Goal: Task Accomplishment & Management: Manage account settings

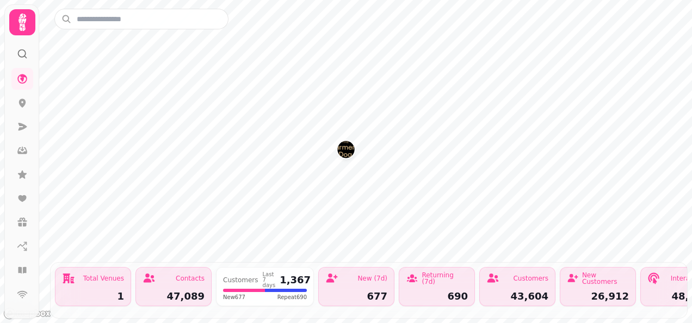
click at [349, 156] on img "The Farmers Dog" at bounding box center [345, 149] width 17 height 17
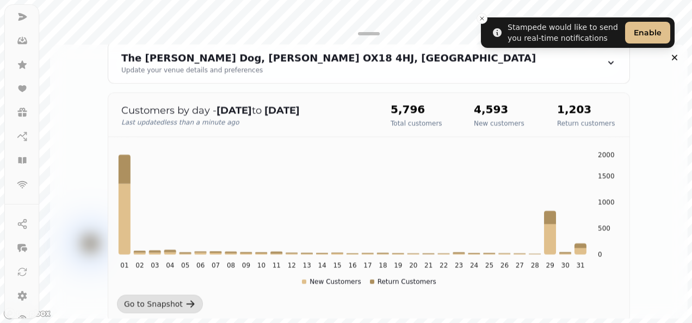
scroll to position [150, 0]
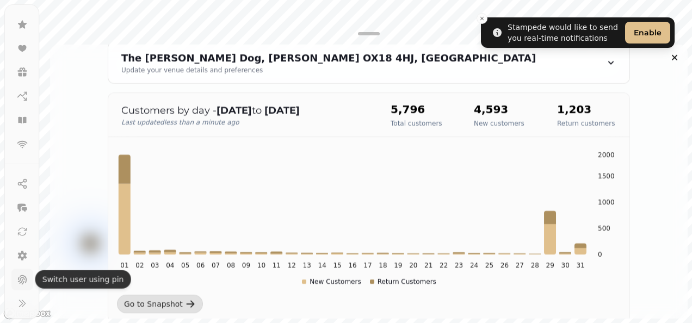
click at [18, 278] on icon at bounding box center [22, 279] width 9 height 9
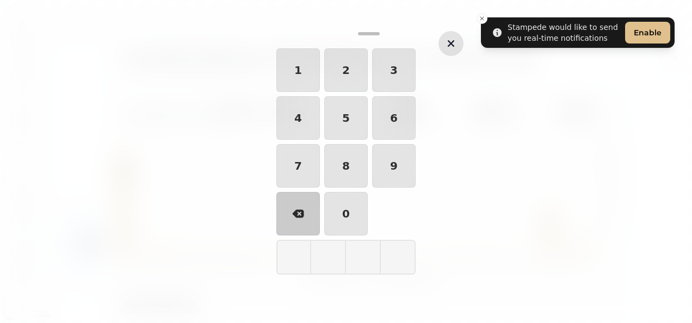
click at [451, 48] on icon "button" at bounding box center [450, 43] width 13 height 13
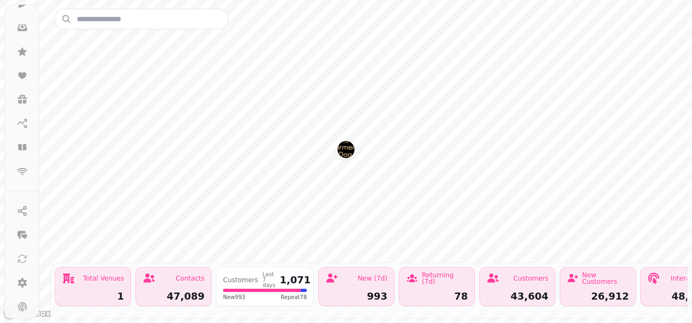
scroll to position [150, 0]
click at [23, 301] on icon at bounding box center [22, 303] width 11 height 11
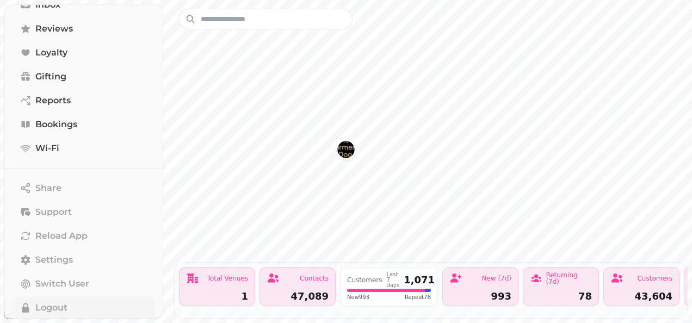
click at [51, 307] on span "Logout" at bounding box center [51, 307] width 32 height 13
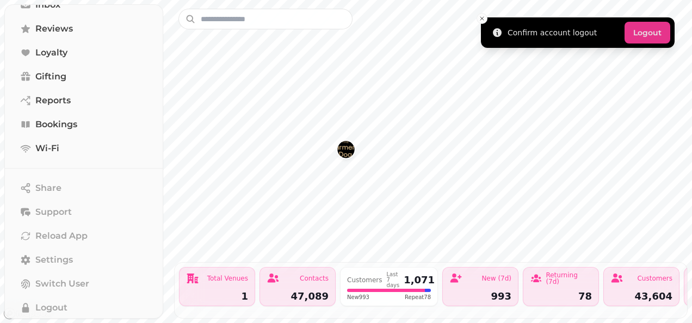
click at [655, 28] on button "Logout" at bounding box center [647, 33] width 46 height 22
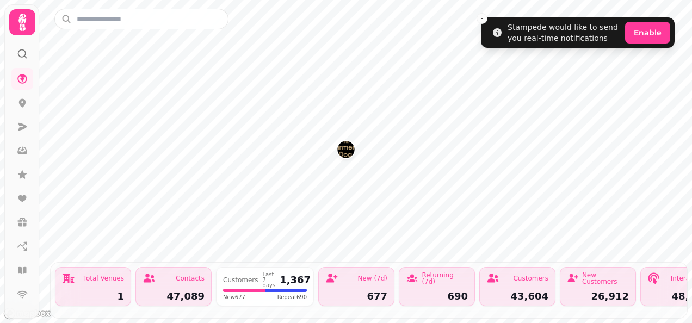
click at [350, 153] on img "The Farmers Dog" at bounding box center [345, 149] width 17 height 17
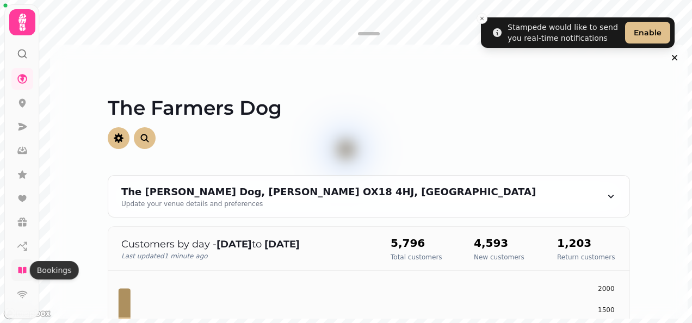
click at [20, 268] on icon at bounding box center [22, 270] width 8 height 7
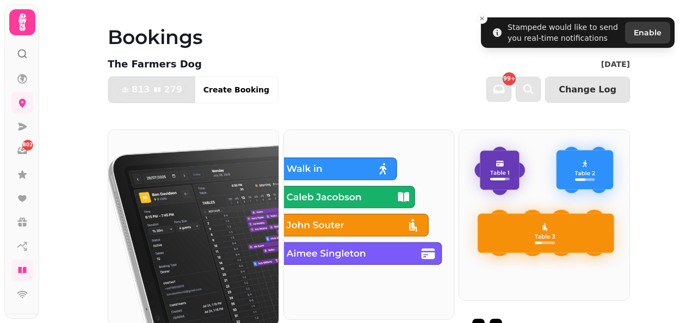
click at [190, 199] on img at bounding box center [193, 228] width 170 height 196
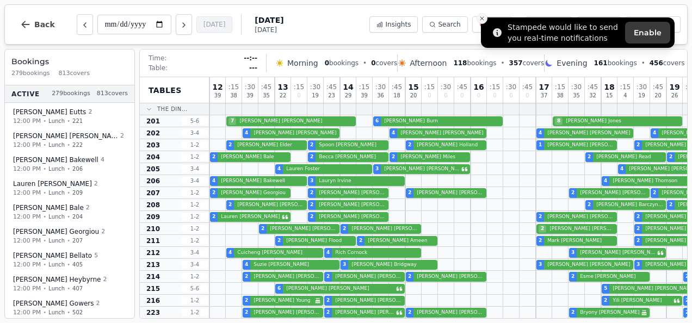
click at [483, 17] on line "Close toast" at bounding box center [481, 18] width 3 height 3
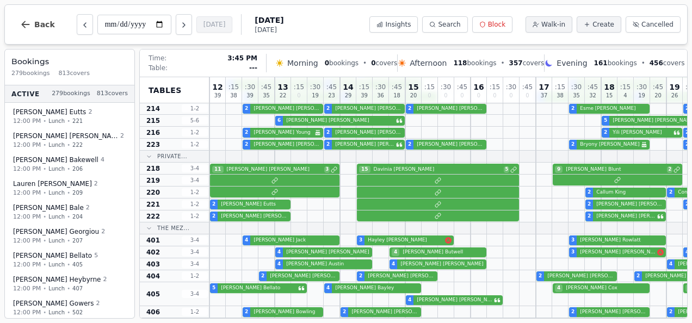
scroll to position [168, 0]
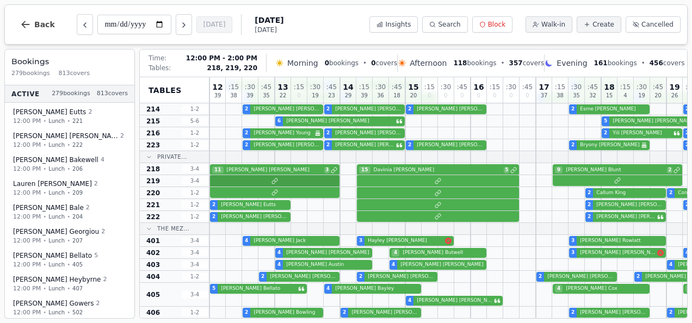
click at [245, 177] on div "6 Gabby York" at bounding box center [576, 181] width 734 height 12
select select "****"
select select "**"
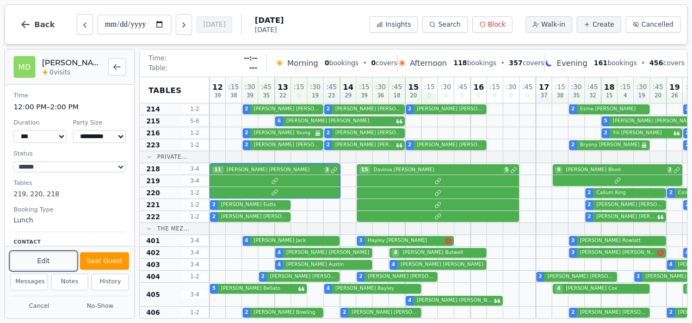
click at [42, 264] on button "Edit" at bounding box center [43, 261] width 66 height 18
select select "**"
select select "****"
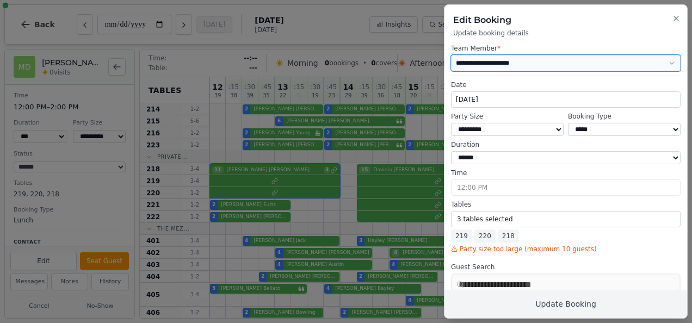
click at [529, 63] on select "**********" at bounding box center [566, 63] width 230 height 16
select select "**********"
click at [451, 55] on select "**********" at bounding box center [566, 63] width 230 height 16
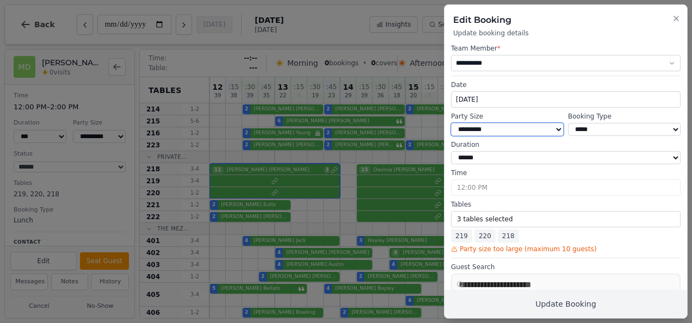
click at [495, 132] on select "* ***** * ****** * ****** * ****** * ****** * ****** * ****** * ****** * ******…" at bounding box center [507, 129] width 113 height 13
select select "*"
click at [451, 123] on select "* ***** * ****** * ****** * ****** * ****** * ****** * ****** * ****** * ******…" at bounding box center [507, 129] width 113 height 13
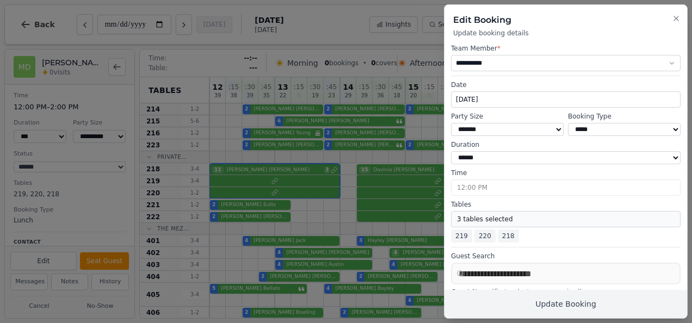
click at [510, 220] on button "3 tables selected" at bounding box center [566, 219] width 230 height 16
select select "**********"
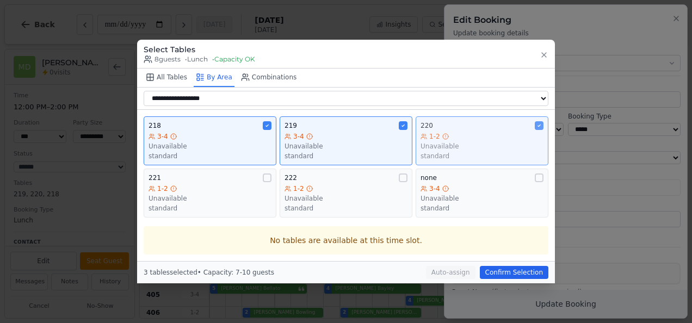
click at [486, 147] on div "Unavailable" at bounding box center [481, 146] width 123 height 9
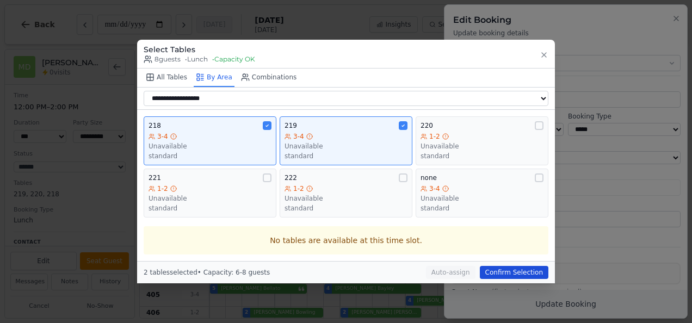
click at [515, 272] on button "Confirm Selection" at bounding box center [514, 272] width 69 height 13
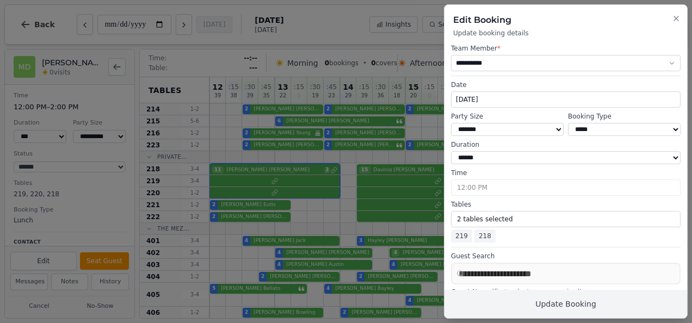
scroll to position [208, 0]
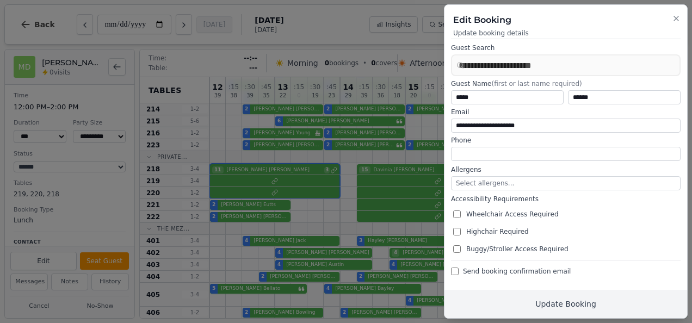
click at [516, 271] on span "Send booking confirmation email" at bounding box center [517, 271] width 108 height 9
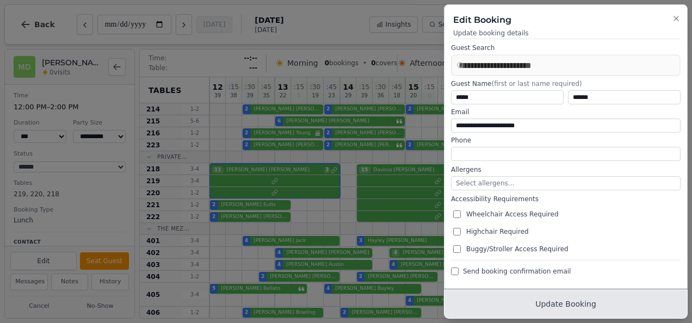
click at [544, 313] on button "Update Booking" at bounding box center [565, 304] width 243 height 28
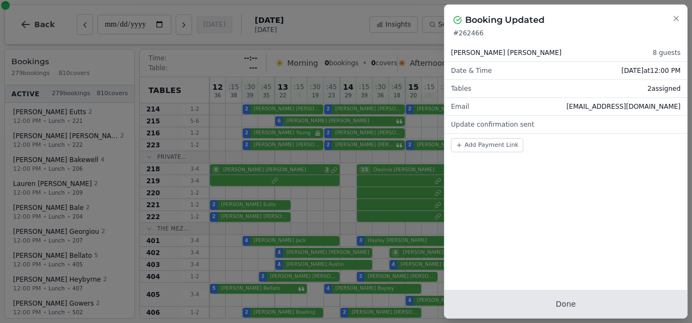
scroll to position [0, 0]
click at [544, 313] on button "Done" at bounding box center [565, 304] width 243 height 28
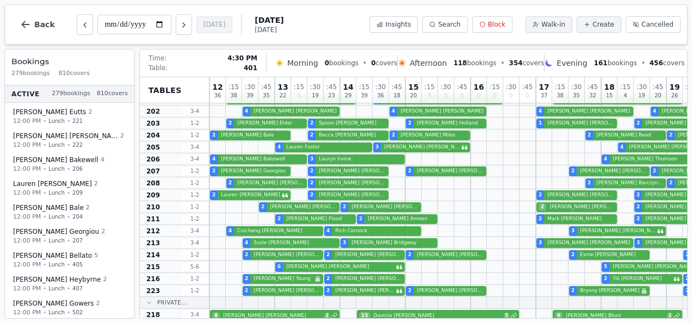
scroll to position [22, 0]
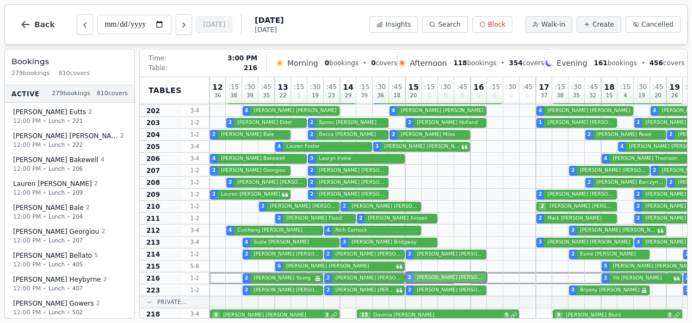
drag, startPoint x: 454, startPoint y: 170, endPoint x: 454, endPoint y: 276, distance: 106.6
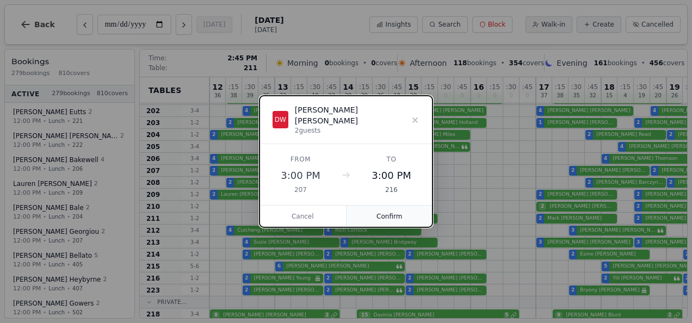
click at [401, 211] on button "Confirm" at bounding box center [389, 217] width 86 height 22
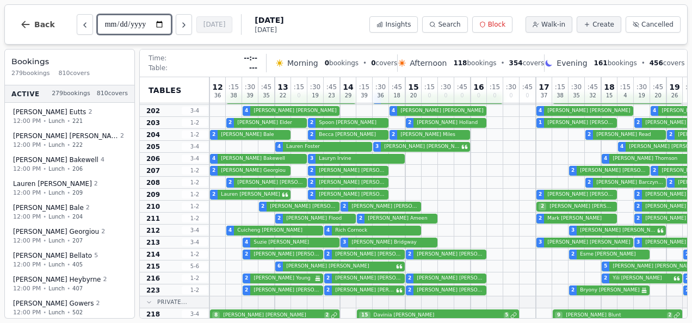
click at [160, 23] on input "**********" at bounding box center [134, 25] width 74 height 20
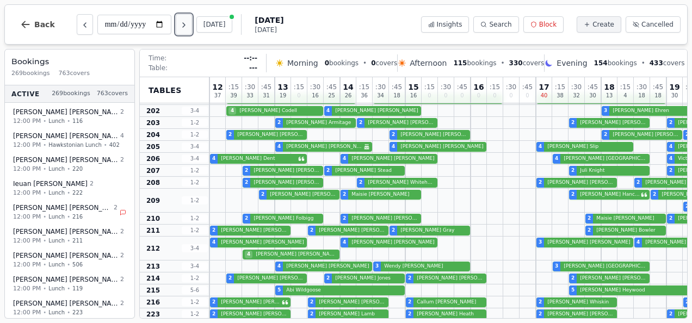
click at [185, 28] on icon "Next day" at bounding box center [183, 25] width 9 height 9
type input "**********"
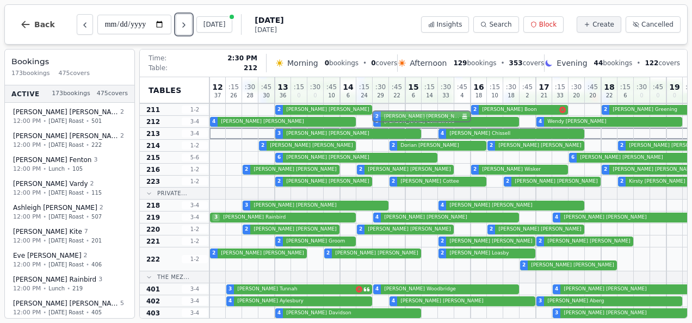
scroll to position [121, 0]
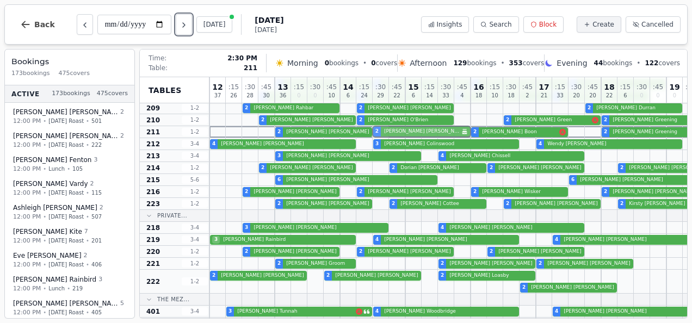
drag, startPoint x: 386, startPoint y: 284, endPoint x: 384, endPoint y: 133, distance: 150.7
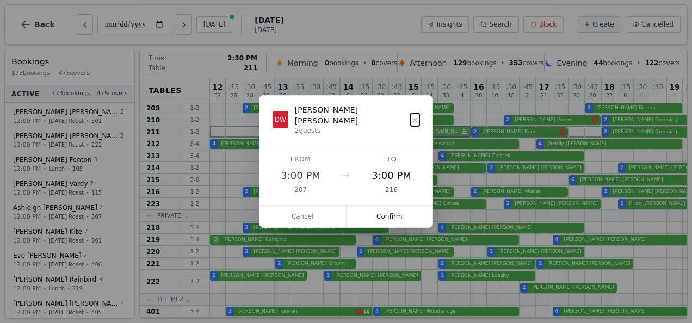
click at [386, 211] on button "Confirm" at bounding box center [389, 217] width 86 height 22
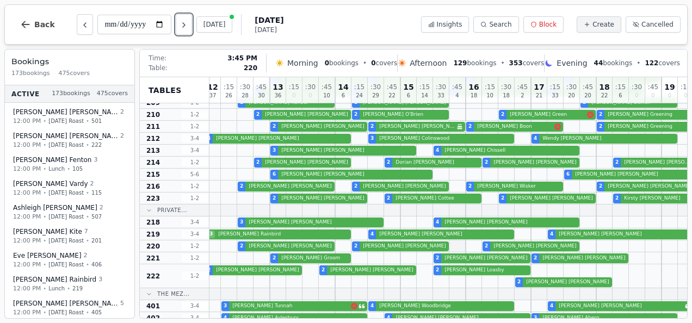
scroll to position [123, 5]
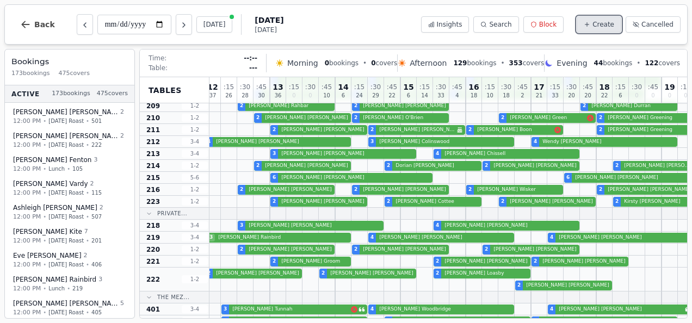
click at [613, 18] on button "Create" at bounding box center [598, 24] width 45 height 16
select select "****"
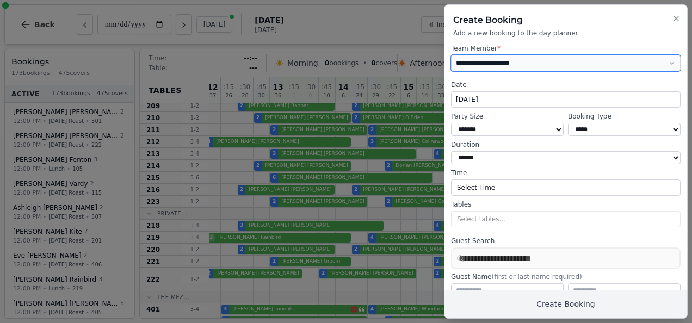
click at [524, 56] on select "**********" at bounding box center [566, 63] width 230 height 16
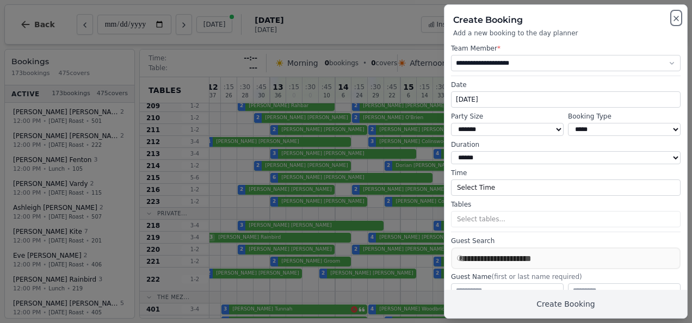
click at [673, 21] on icon "button" at bounding box center [676, 18] width 9 height 9
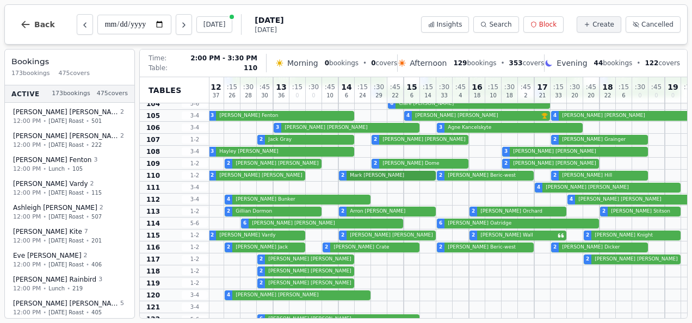
scroll to position [606, 2]
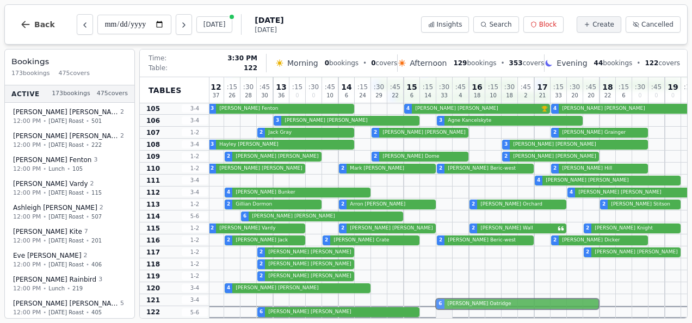
drag, startPoint x: 448, startPoint y: 211, endPoint x: 446, endPoint y: 301, distance: 89.7
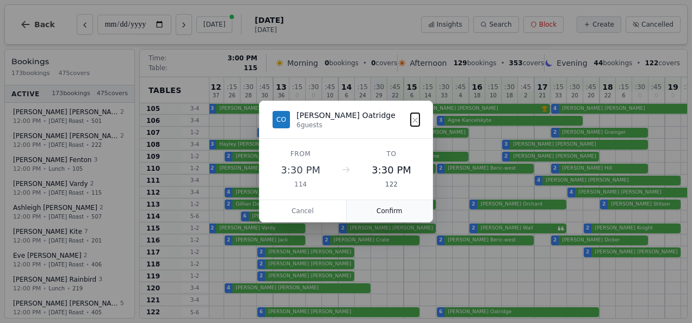
click at [404, 215] on button "Confirm" at bounding box center [389, 211] width 86 height 22
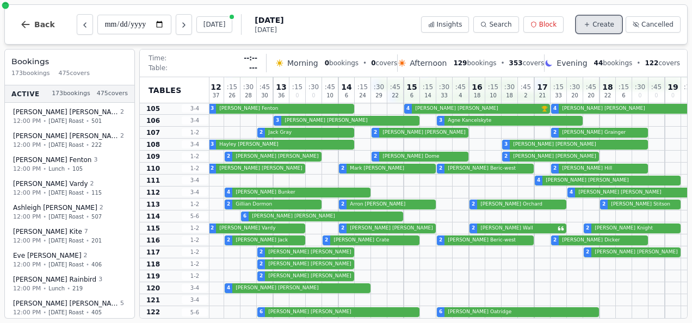
click at [603, 23] on span "Create" at bounding box center [603, 24] width 22 height 9
select select "****"
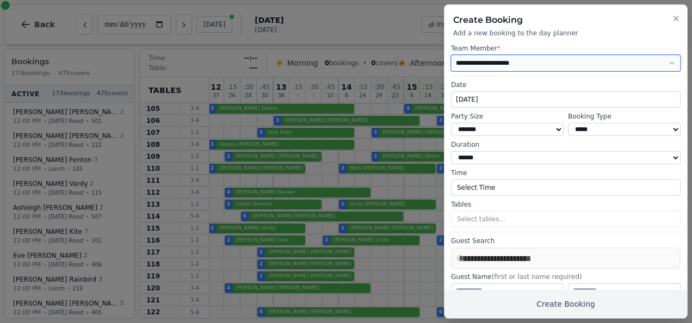
click at [500, 69] on select "**********" at bounding box center [566, 63] width 230 height 16
select select "**********"
click at [451, 55] on select "**********" at bounding box center [566, 63] width 230 height 16
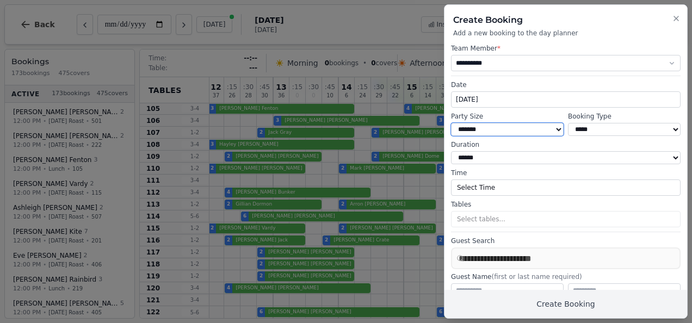
click at [491, 135] on select "* ***** * ****** * ****** * ****** * ****** * ****** * ****** * ****** * ******…" at bounding box center [507, 129] width 113 height 13
select select "*"
click at [451, 123] on select "* ***** * ****** * ****** * ****** * ****** * ****** * ****** * ****** * ******…" at bounding box center [507, 129] width 113 height 13
click at [585, 129] on select "**********" at bounding box center [624, 129] width 113 height 13
select select "**********"
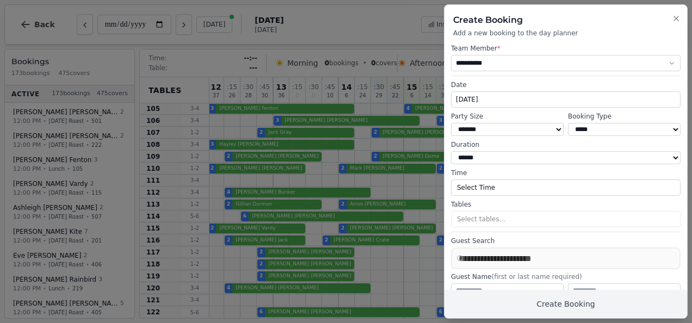
click at [568, 123] on select "**********" at bounding box center [624, 129] width 113 height 13
click at [523, 188] on button "Select Time" at bounding box center [566, 187] width 230 height 16
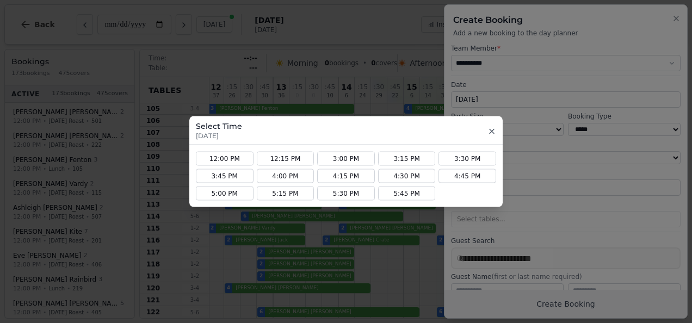
click at [494, 133] on icon "button" at bounding box center [491, 131] width 9 height 9
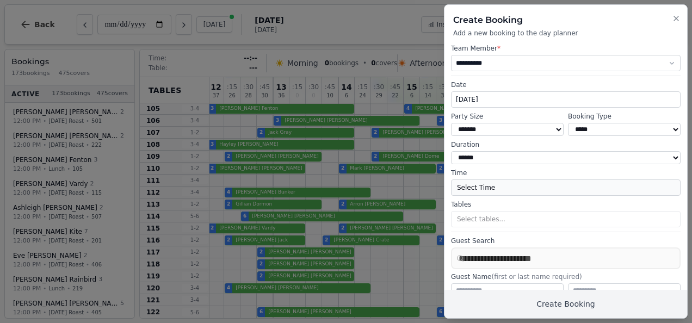
click at [493, 184] on button "Select Time" at bounding box center [566, 187] width 230 height 16
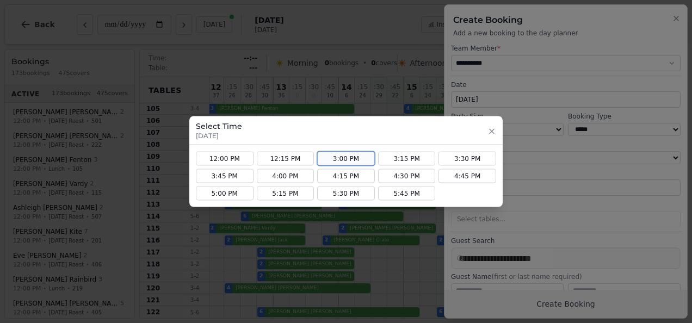
click at [336, 159] on button "3:00 PM" at bounding box center [346, 159] width 58 height 14
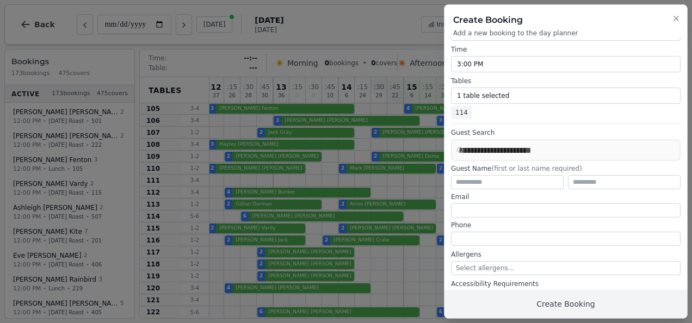
scroll to position [126, 0]
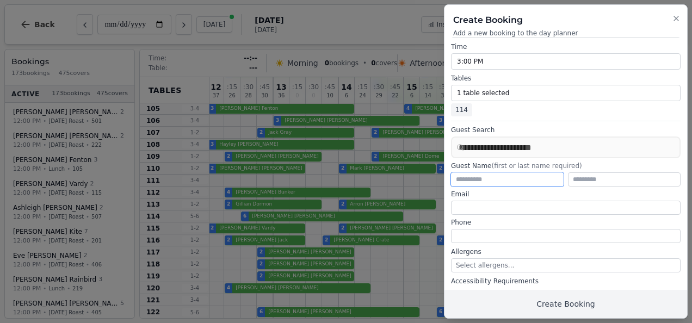
click at [485, 183] on input "text" at bounding box center [507, 179] width 113 height 14
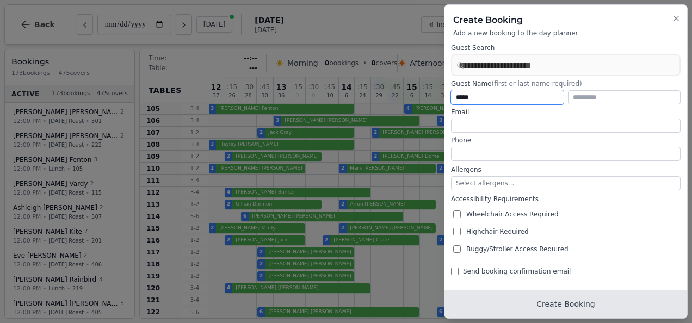
type input "*****"
click at [543, 308] on button "Create Booking" at bounding box center [565, 304] width 243 height 28
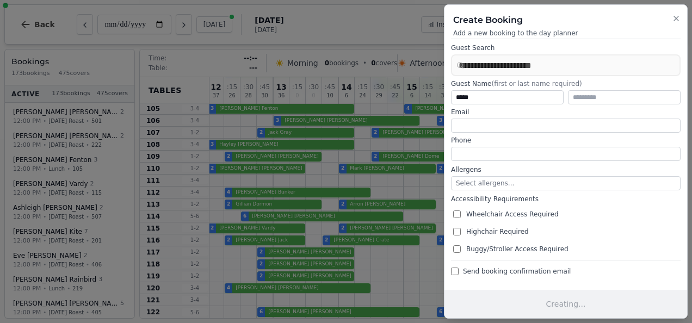
scroll to position [0, 0]
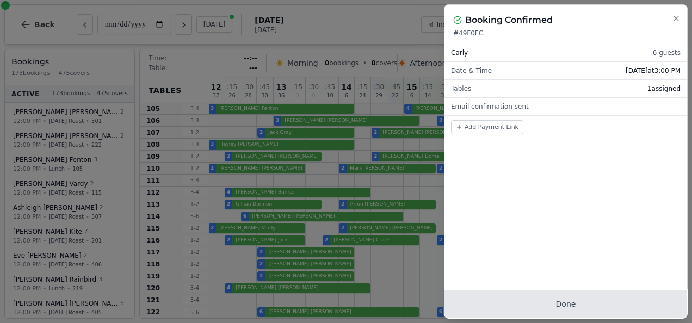
click at [543, 308] on button "Done" at bounding box center [565, 304] width 243 height 28
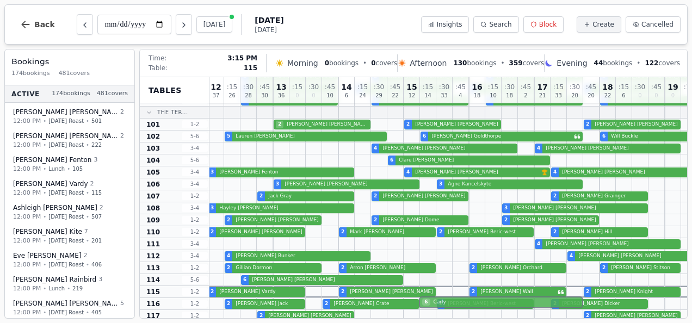
scroll to position [536, 2]
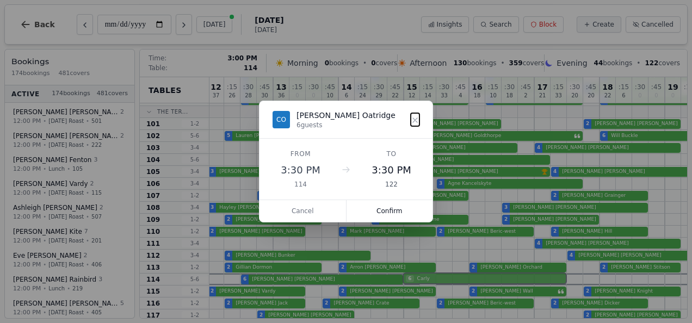
click at [424, 277] on div "6 Sarah Robey 6 Carly" at bounding box center [550, 280] width 685 height 12
click at [391, 209] on button "Confirm" at bounding box center [389, 211] width 86 height 22
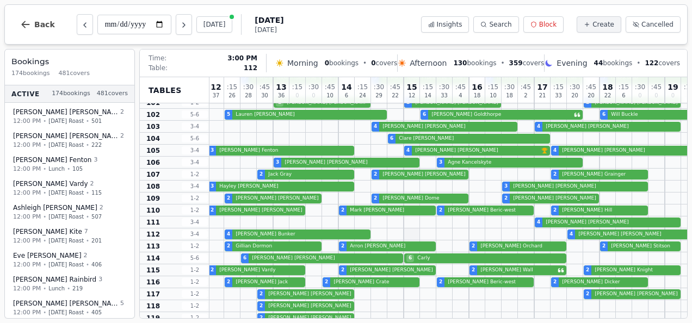
scroll to position [557, 2]
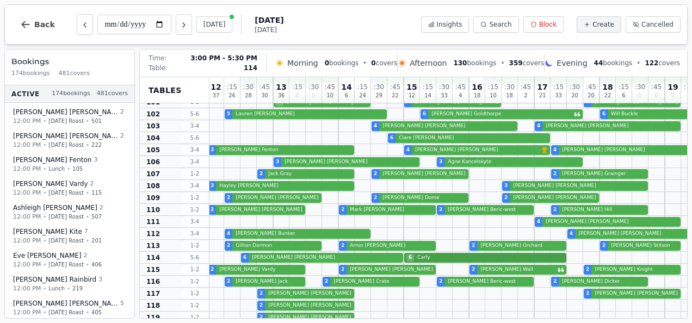
click at [442, 261] on div "6 Sarah Robey 6 Carly" at bounding box center [550, 258] width 685 height 12
select select "****"
select select "*"
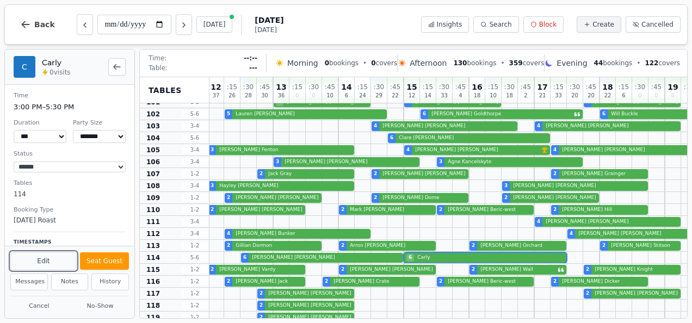
click at [51, 264] on button "Edit" at bounding box center [43, 261] width 66 height 18
select select "*"
select select "**********"
select select "****"
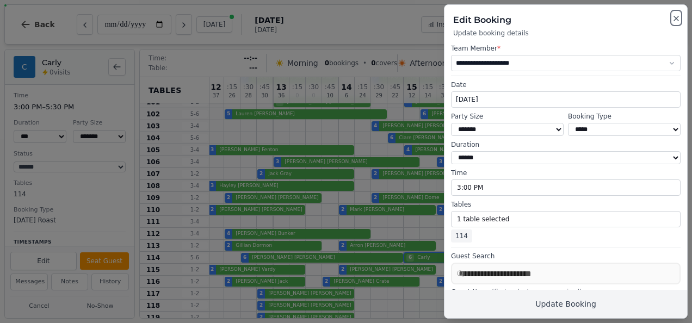
click at [678, 20] on icon "button" at bounding box center [676, 18] width 9 height 9
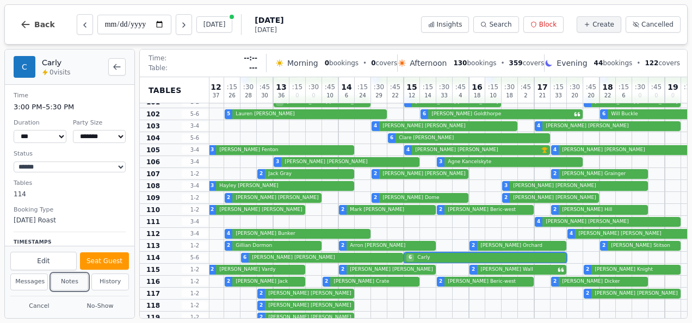
click at [65, 284] on button "Notes" at bounding box center [70, 282] width 38 height 17
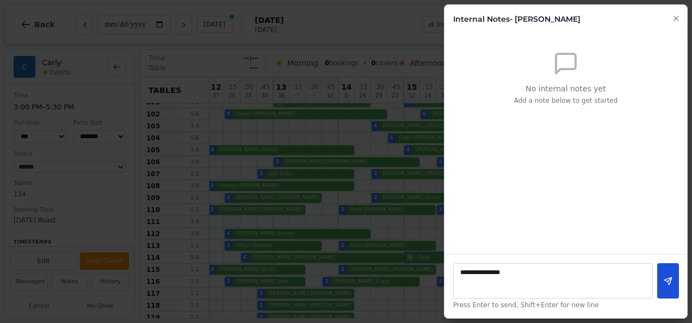
type textarea "**********"
click at [672, 277] on button at bounding box center [668, 280] width 22 height 35
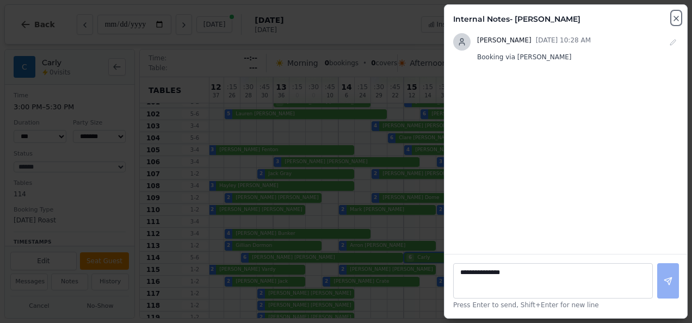
click at [674, 15] on icon "button" at bounding box center [676, 18] width 9 height 9
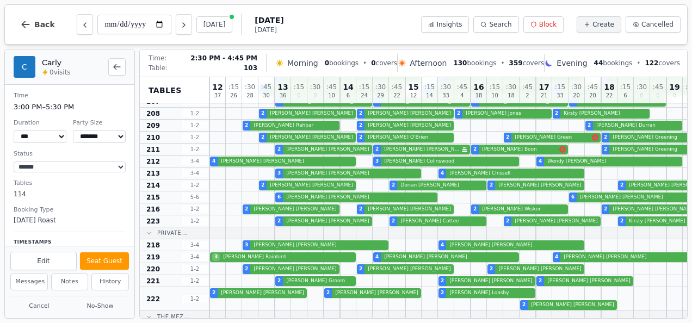
scroll to position [102, 0]
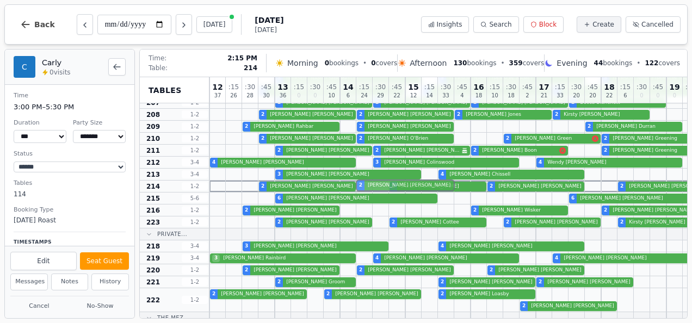
drag, startPoint x: 379, startPoint y: 209, endPoint x: 374, endPoint y: 184, distance: 26.0
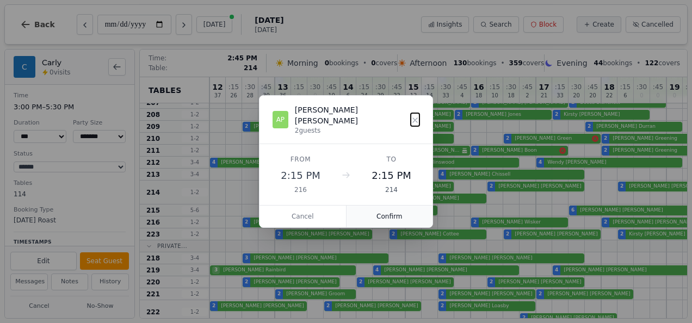
click at [395, 206] on button "Confirm" at bounding box center [389, 217] width 86 height 22
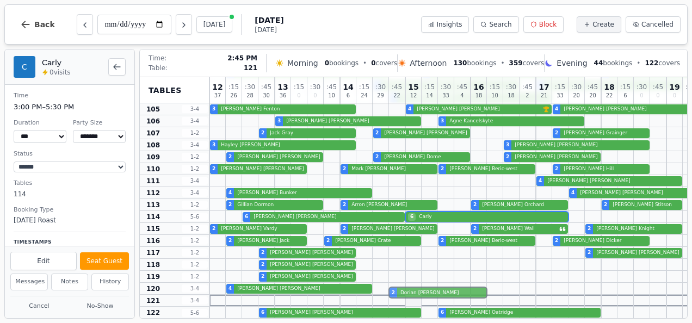
scroll to position [618, 0]
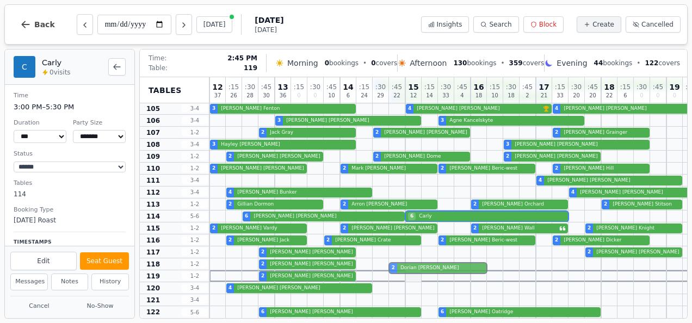
drag, startPoint x: 419, startPoint y: 200, endPoint x: 414, endPoint y: 270, distance: 69.8
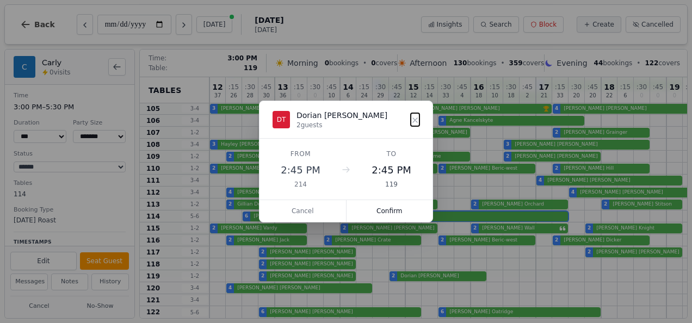
scroll to position [606, 0]
click at [393, 212] on button "Confirm" at bounding box center [389, 211] width 86 height 22
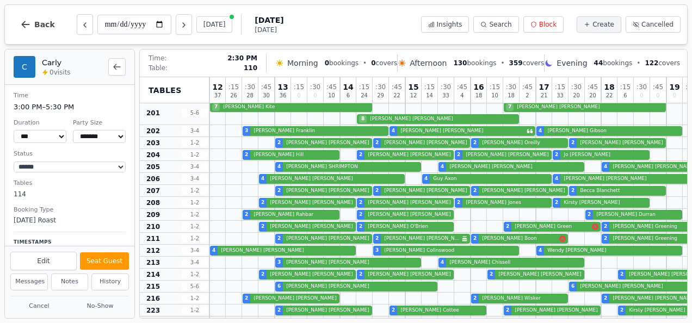
scroll to position [0, 0]
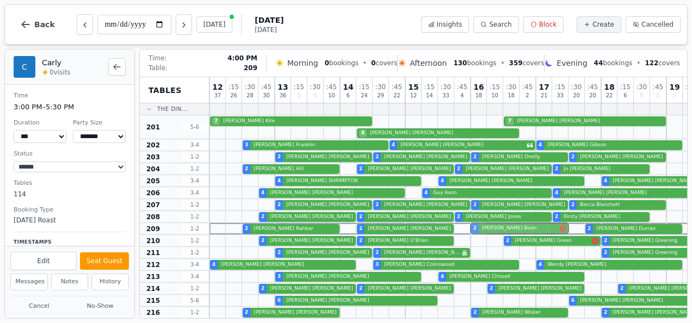
drag, startPoint x: 484, startPoint y: 247, endPoint x: 480, endPoint y: 230, distance: 18.3
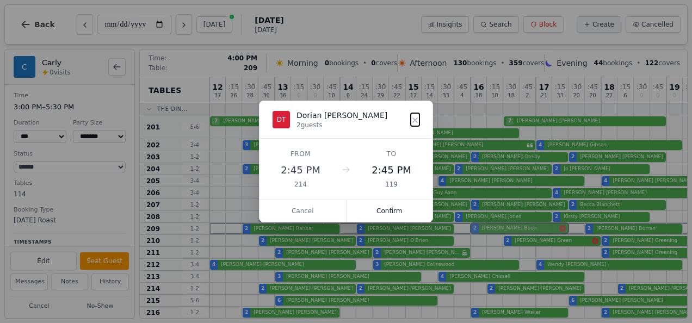
click at [391, 208] on button "Confirm" at bounding box center [389, 211] width 86 height 22
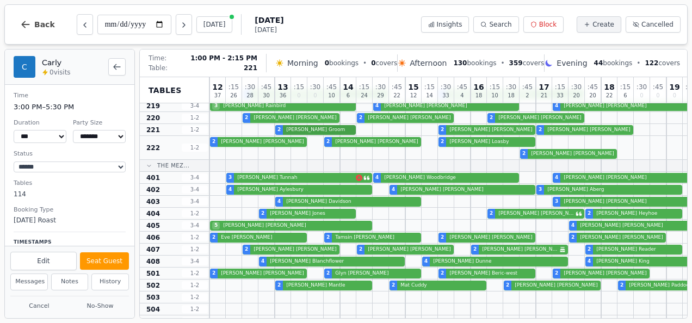
scroll to position [258, 0]
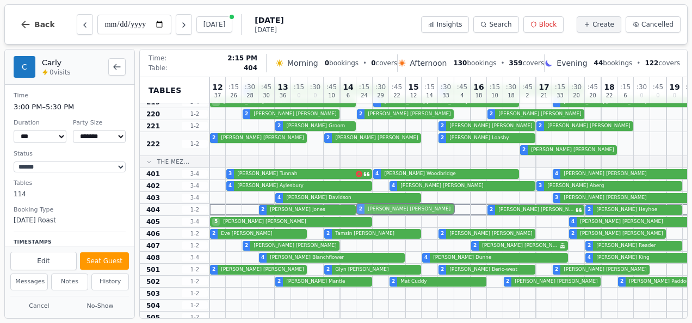
drag, startPoint x: 370, startPoint y: 246, endPoint x: 367, endPoint y: 213, distance: 32.8
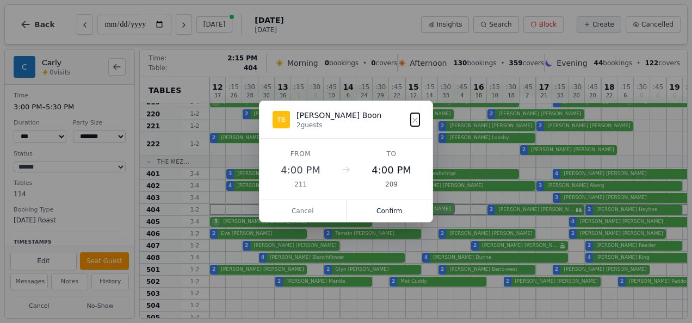
click at [367, 213] on div "12 37 : 15 26 : 30 28 : 45 30 13 36 : 15 0 : 30 0 : 45 10 14 6 : 15 24 : 30 29 …" at bounding box center [551, 239] width 685 height 840
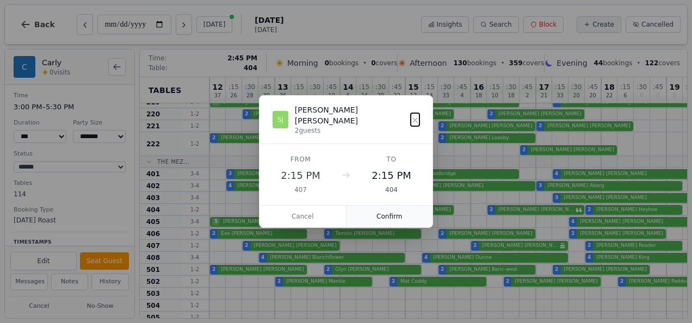
click at [389, 209] on button "Confirm" at bounding box center [389, 217] width 86 height 22
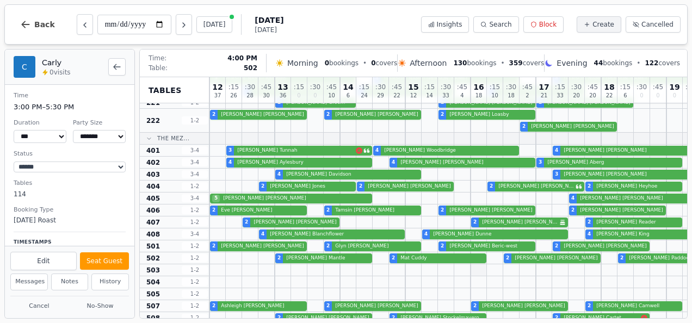
scroll to position [282, 0]
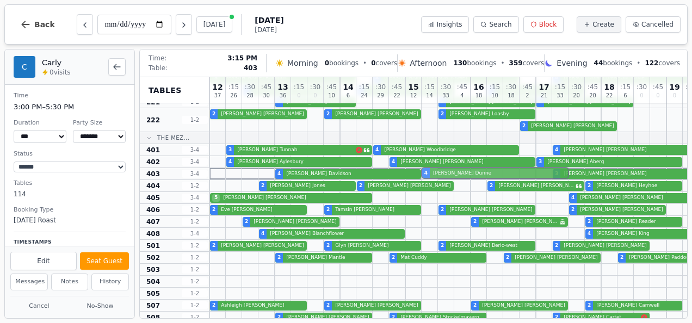
drag, startPoint x: 439, startPoint y: 236, endPoint x: 433, endPoint y: 176, distance: 60.7
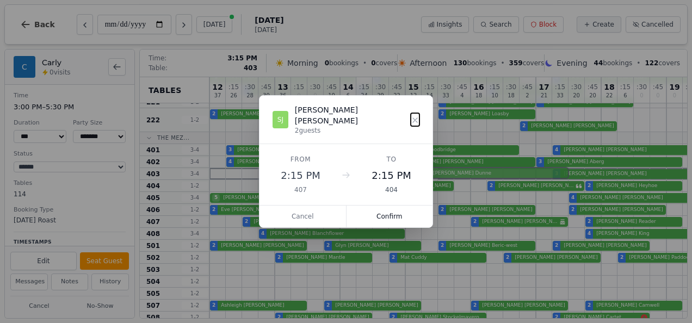
click at [433, 176] on div "12 37 : 15 26 : 30 28 : 45 30 13 36 : 15 0 : 30 0 : 45 10 14 6 : 15 24 : 30 29 …" at bounding box center [551, 215] width 685 height 840
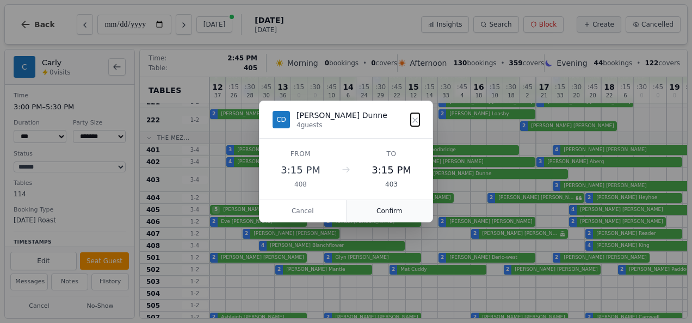
click at [390, 209] on button "Confirm" at bounding box center [389, 211] width 86 height 22
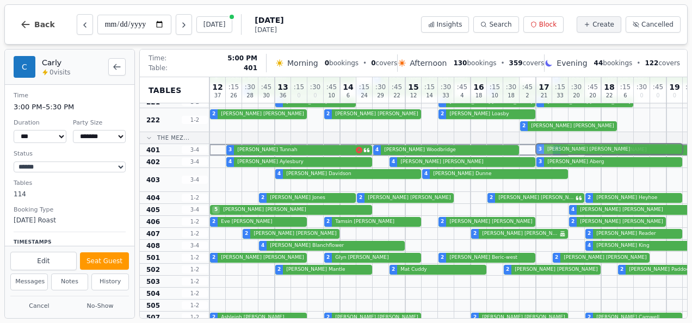
drag, startPoint x: 595, startPoint y: 187, endPoint x: 584, endPoint y: 154, distance: 34.6
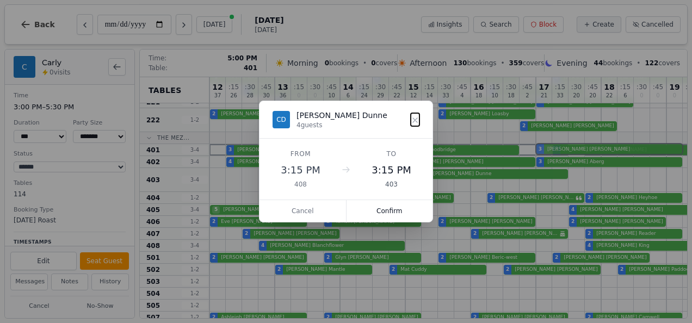
click at [584, 154] on div "12 37 : 15 26 : 30 28 : 45 30 13 36 : 15 0 : 30 0 : 45 10 14 6 : 15 24 : 30 29 …" at bounding box center [551, 221] width 685 height 852
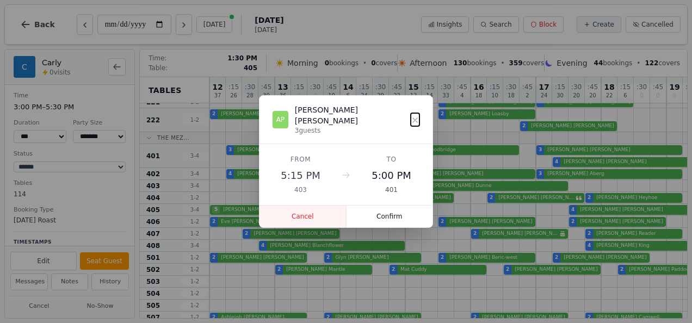
click at [317, 209] on button "Cancel" at bounding box center [302, 217] width 87 height 22
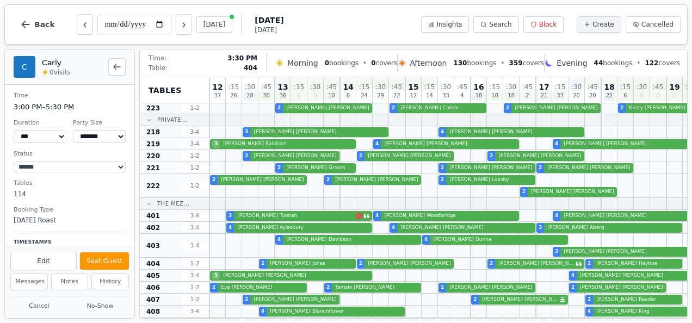
scroll to position [217, 0]
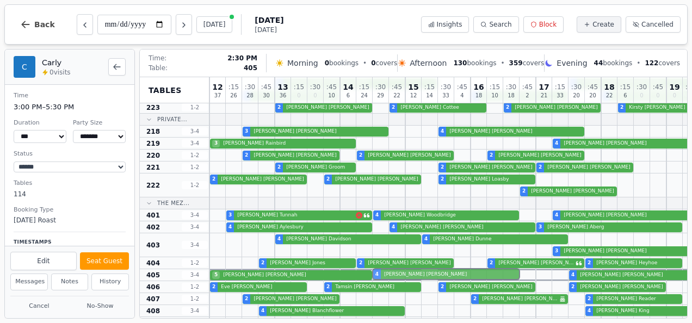
drag, startPoint x: 426, startPoint y: 142, endPoint x: 429, endPoint y: 278, distance: 135.4
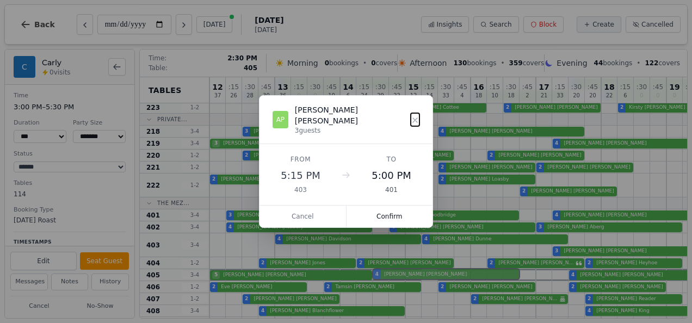
click at [429, 278] on div "12 37 : 15 26 : 30 28 : 45 30 13 36 : 15 0 : 30 0 : 45 10 14 6 : 15 24 : 30 29 …" at bounding box center [551, 286] width 685 height 852
click at [395, 210] on button "Confirm" at bounding box center [389, 217] width 86 height 22
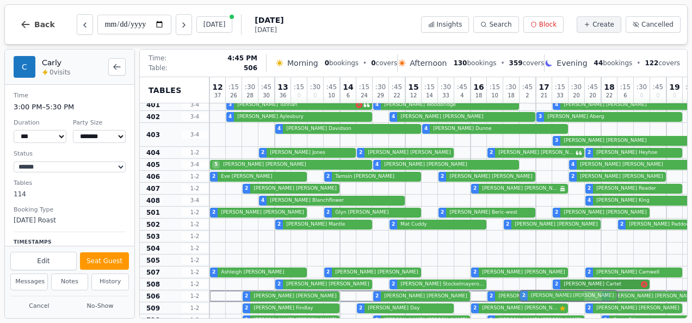
scroll to position [327, 0]
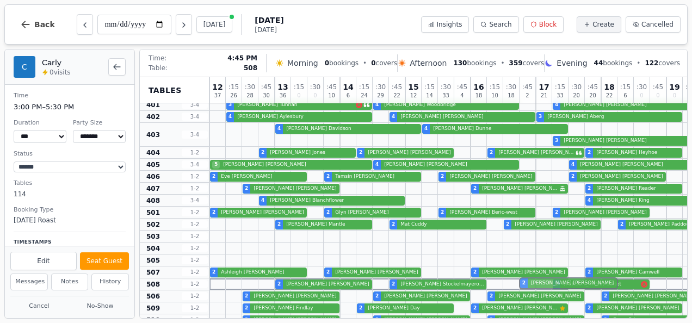
drag, startPoint x: 569, startPoint y: 204, endPoint x: 573, endPoint y: 277, distance: 73.0
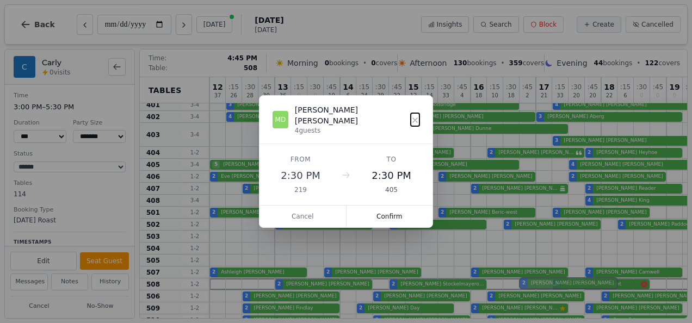
click at [573, 277] on div "12 37 : 15 26 : 30 28 : 45 30 13 36 : 15 0 : 30 0 : 45 10 14 6 : 15 24 : 30 29 …" at bounding box center [551, 176] width 685 height 852
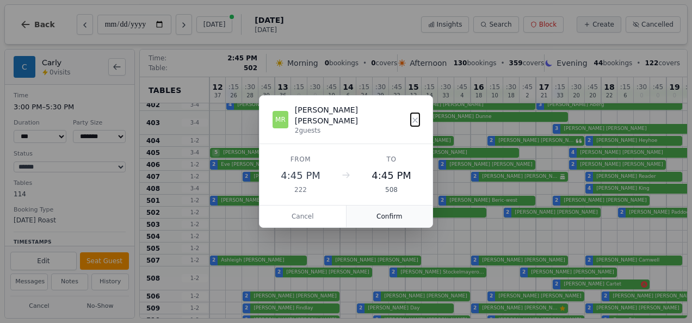
click at [402, 210] on button "Confirm" at bounding box center [389, 217] width 86 height 22
click at [579, 286] on div "2 Kate Lloyd 2 Petra Stockelmayerova 2 Marie Reeves 2 Michelle Cartet" at bounding box center [551, 278] width 685 height 24
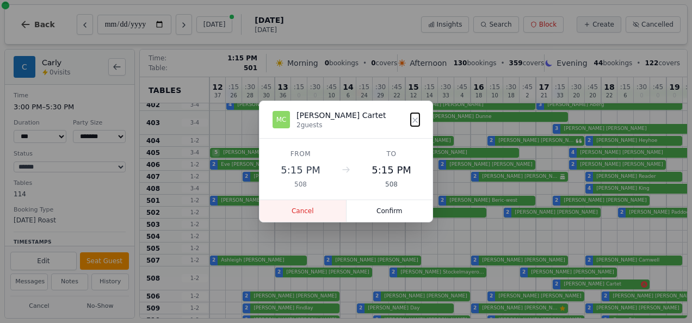
click at [300, 204] on button "Cancel" at bounding box center [302, 211] width 87 height 22
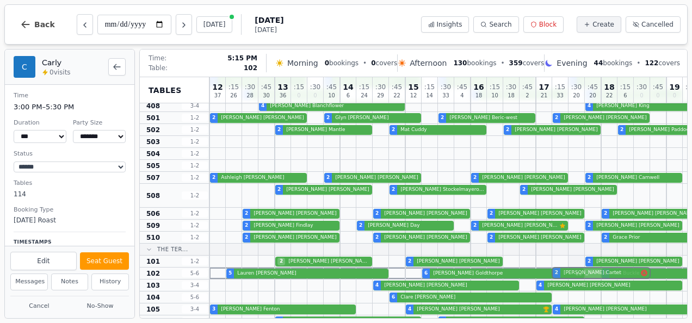
scroll to position [410, 0]
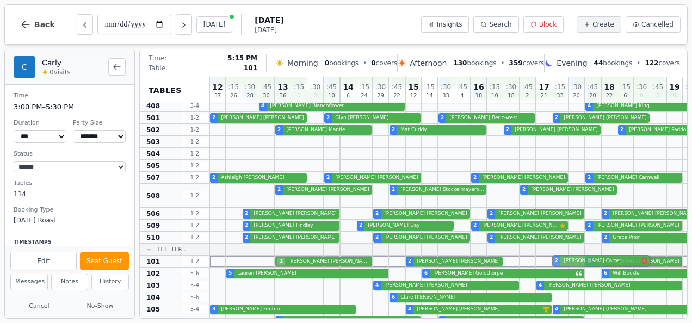
drag, startPoint x: 585, startPoint y: 282, endPoint x: 578, endPoint y: 260, distance: 22.9
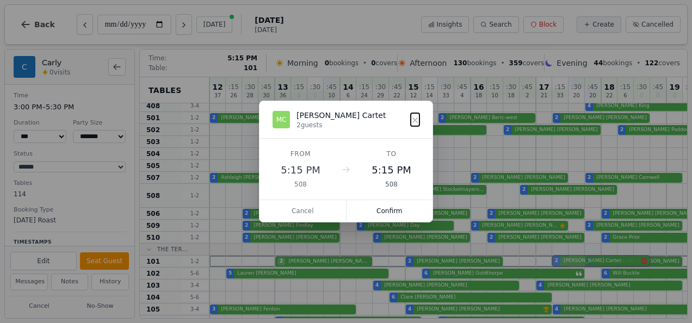
click at [578, 260] on div "12 37 : 15 26 : 30 28 : 45 30 13 36 : 15 0 : 30 0 : 45 10 14 6 : 15 24 : 30 29 …" at bounding box center [551, 93] width 685 height 852
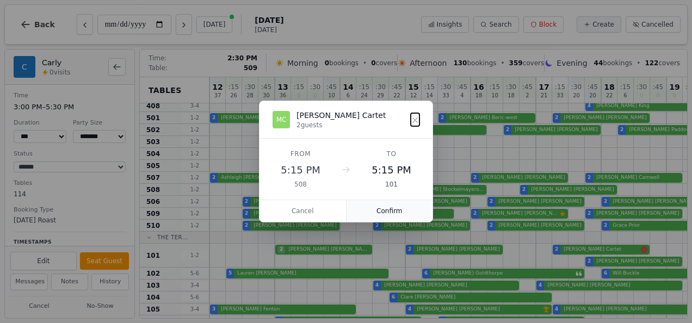
click at [373, 207] on button "Confirm" at bounding box center [389, 211] width 86 height 22
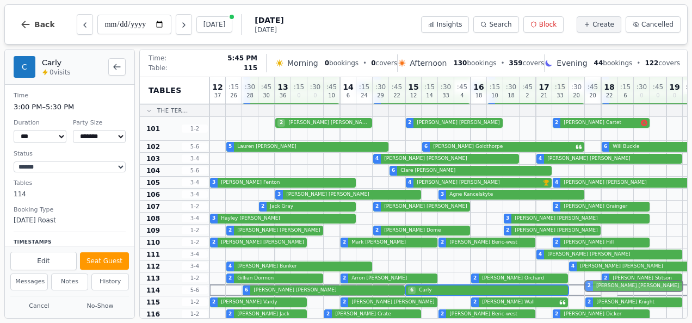
scroll to position [541, 0]
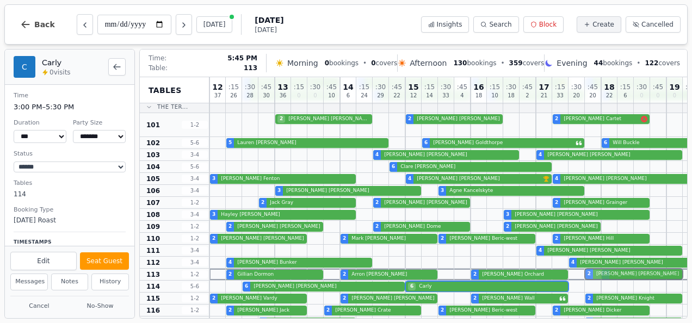
drag, startPoint x: 604, startPoint y: 261, endPoint x: 605, endPoint y: 278, distance: 17.4
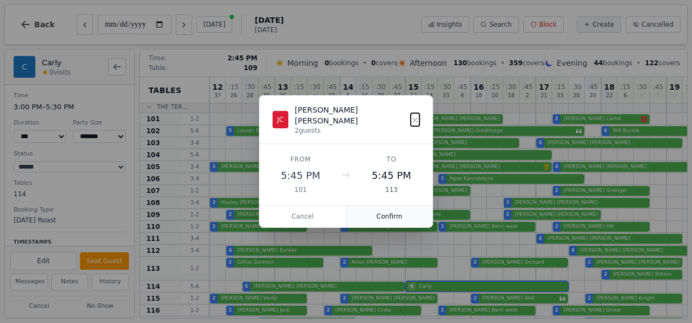
click at [401, 211] on button "Confirm" at bounding box center [389, 217] width 86 height 22
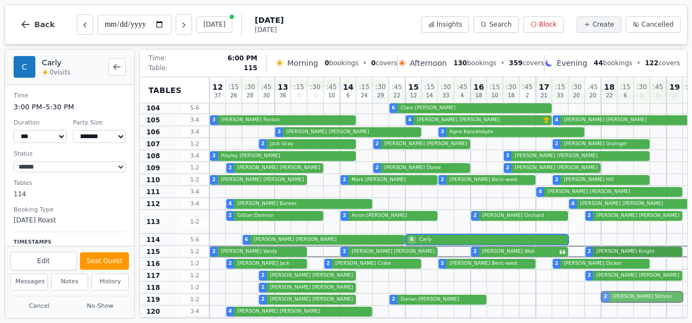
scroll to position [598, 0]
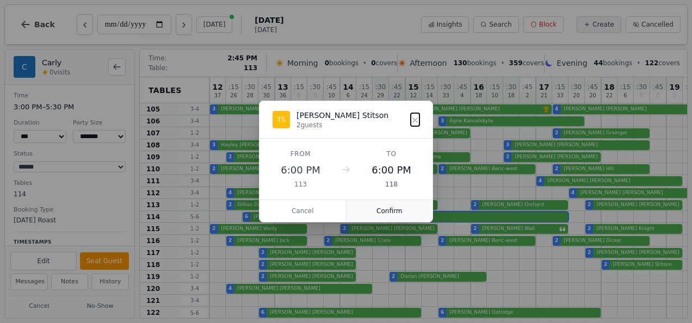
click at [403, 207] on button "Confirm" at bounding box center [389, 211] width 86 height 22
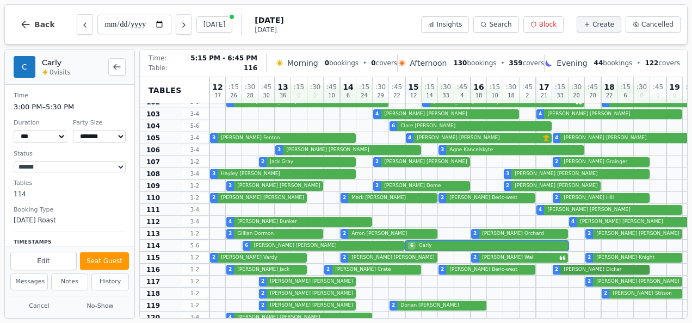
scroll to position [569, 0]
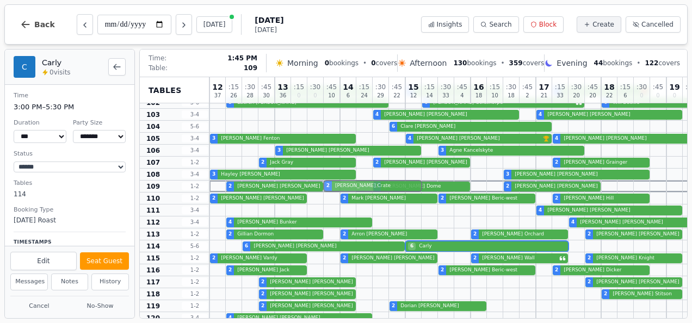
drag, startPoint x: 354, startPoint y: 269, endPoint x: 348, endPoint y: 189, distance: 80.2
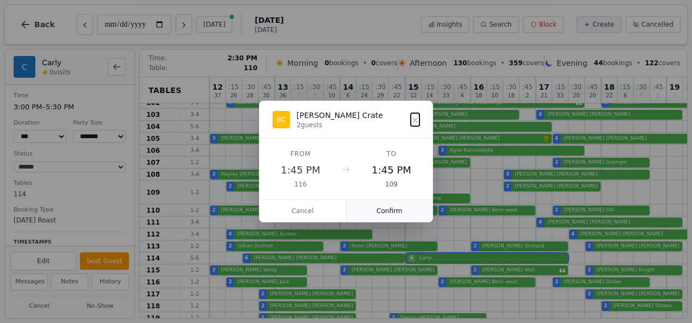
click at [380, 214] on button "Confirm" at bounding box center [389, 211] width 86 height 22
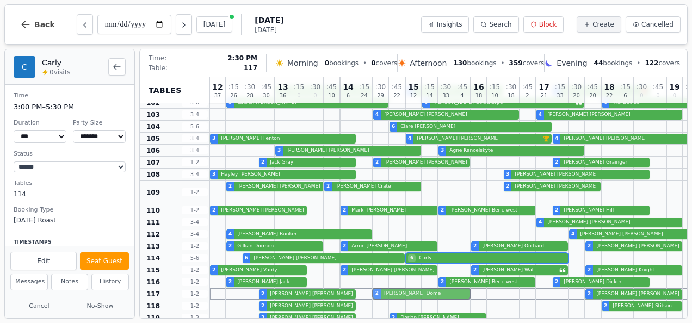
drag, startPoint x: 417, startPoint y: 196, endPoint x: 417, endPoint y: 288, distance: 92.5
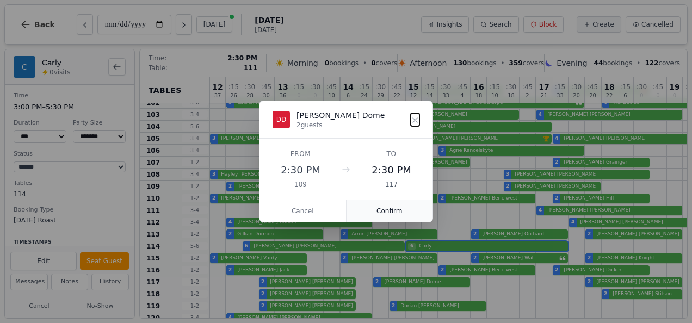
click at [387, 215] on button "Confirm" at bounding box center [389, 211] width 86 height 22
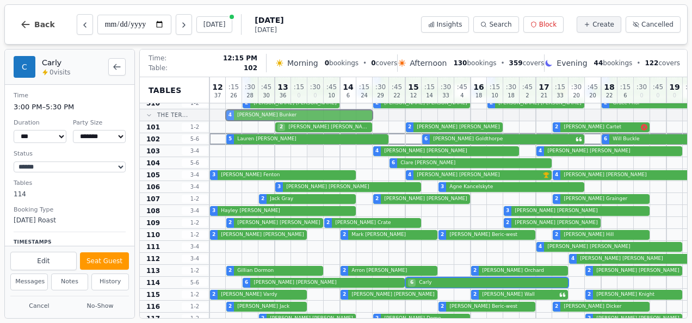
scroll to position [529, 0]
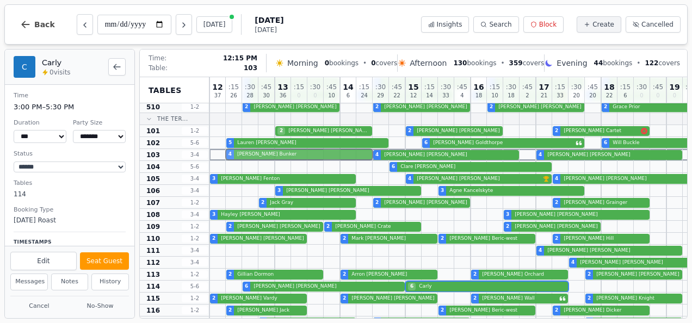
drag, startPoint x: 333, startPoint y: 230, endPoint x: 326, endPoint y: 158, distance: 72.1
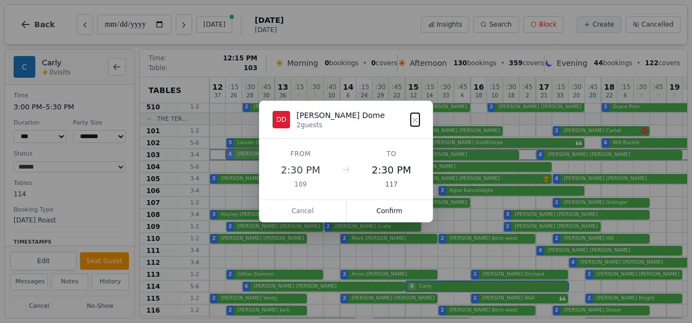
click at [377, 206] on button "Confirm" at bounding box center [389, 211] width 86 height 22
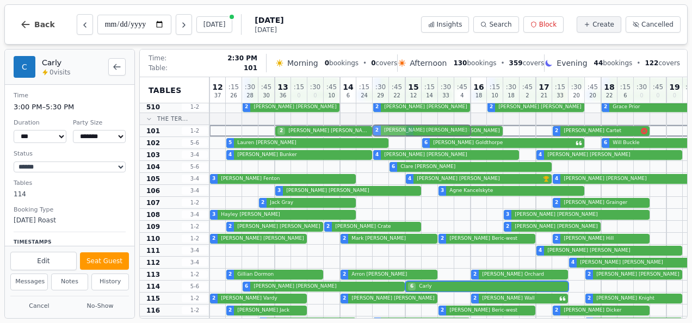
drag, startPoint x: 386, startPoint y: 203, endPoint x: 384, endPoint y: 134, distance: 69.1
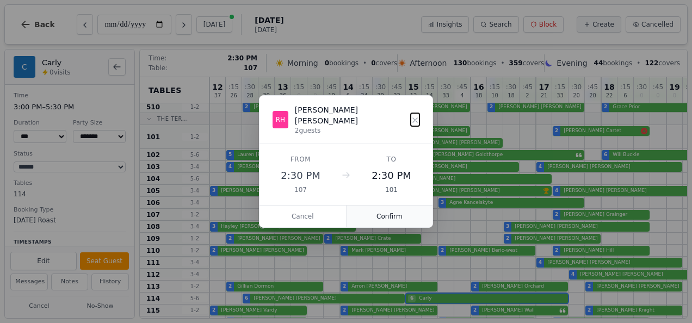
click at [376, 210] on button "Confirm" at bounding box center [389, 217] width 86 height 22
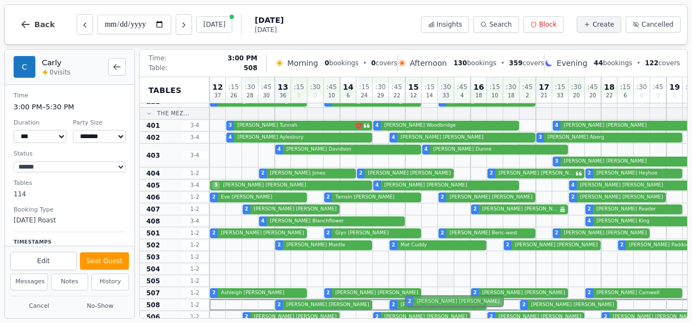
scroll to position [301, 0]
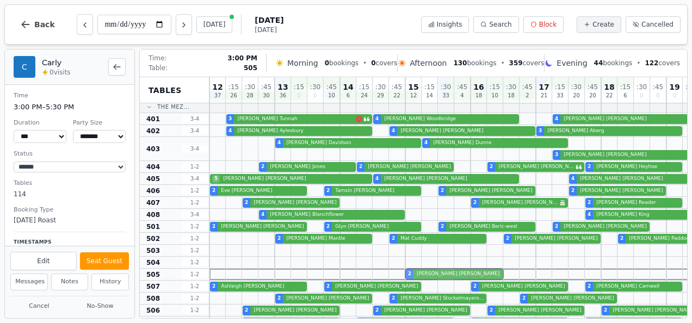
drag, startPoint x: 445, startPoint y: 147, endPoint x: 439, endPoint y: 271, distance: 124.7
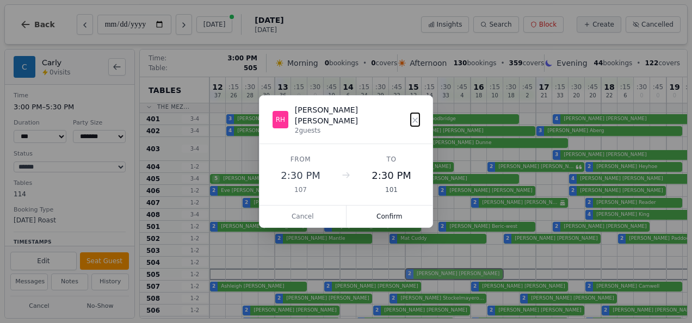
click at [439, 271] on div "12 37 : 15 26 : 30 28 : 45 30 13 36 : 15 0 : 30 0 : 45 10 14 6 : 15 24 : 30 29 …" at bounding box center [551, 202] width 685 height 852
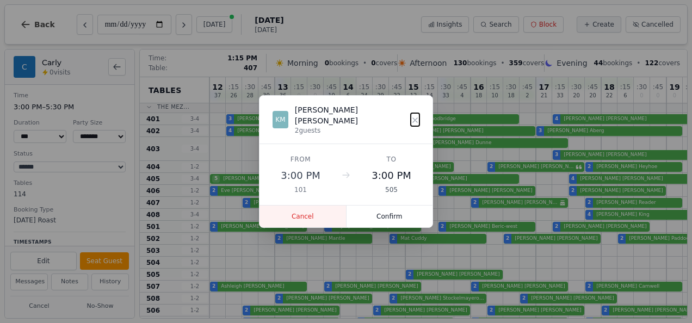
click at [294, 206] on button "Cancel" at bounding box center [302, 217] width 87 height 22
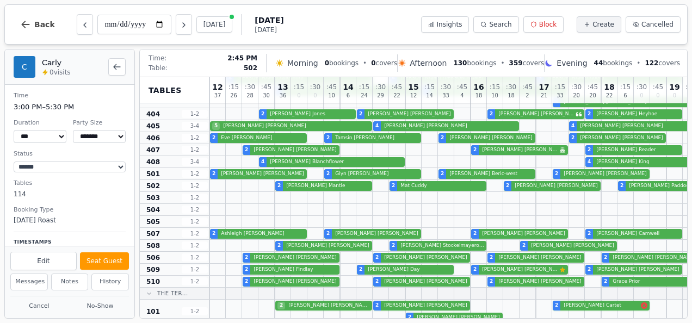
scroll to position [355, 0]
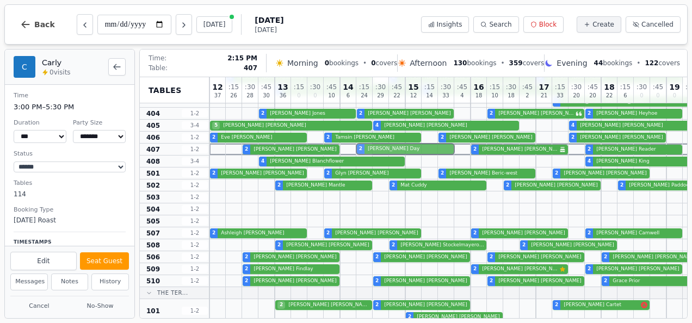
drag, startPoint x: 365, startPoint y: 271, endPoint x: 364, endPoint y: 152, distance: 119.1
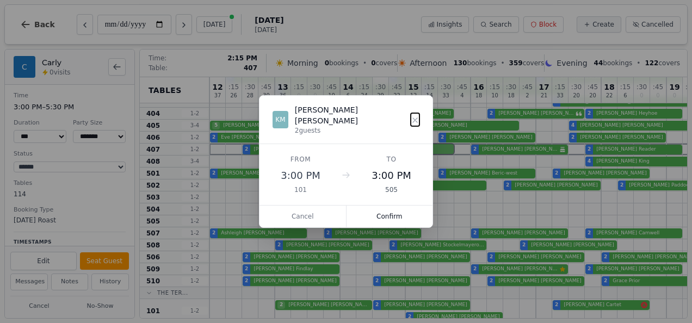
click at [364, 152] on div "12 37 : 15 26 : 30 28 : 45 30 13 36 : 15 0 : 30 0 : 45 10 14 6 : 15 24 : 30 29 …" at bounding box center [551, 149] width 685 height 852
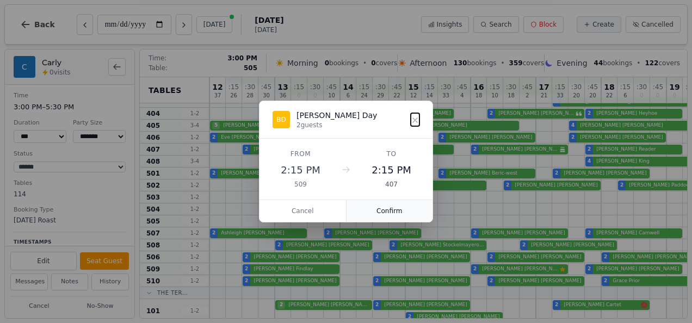
click at [405, 220] on button "Confirm" at bounding box center [389, 211] width 86 height 22
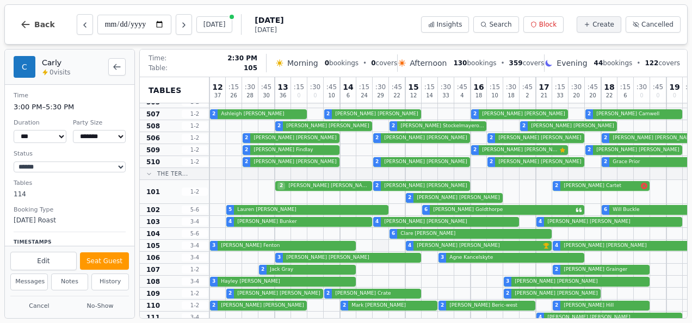
scroll to position [484, 0]
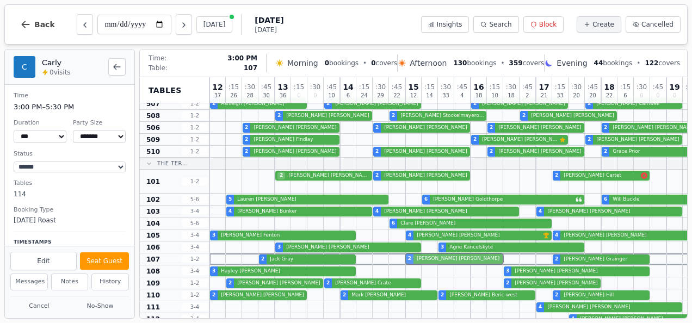
drag, startPoint x: 433, startPoint y: 186, endPoint x: 432, endPoint y: 258, distance: 71.8
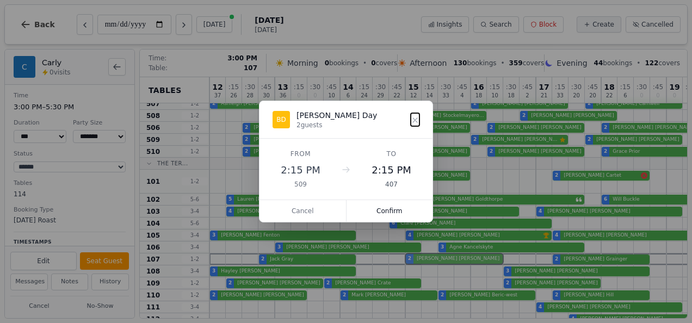
click at [432, 258] on div "12 37 : 15 26 : 30 28 : 45 30 13 36 : 15 0 : 30 0 : 45 10 14 6 : 15 24 : 30 29 …" at bounding box center [551, 19] width 685 height 852
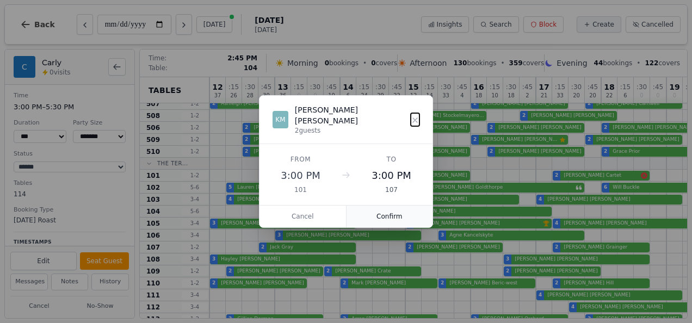
click at [401, 210] on button "Confirm" at bounding box center [389, 217] width 86 height 22
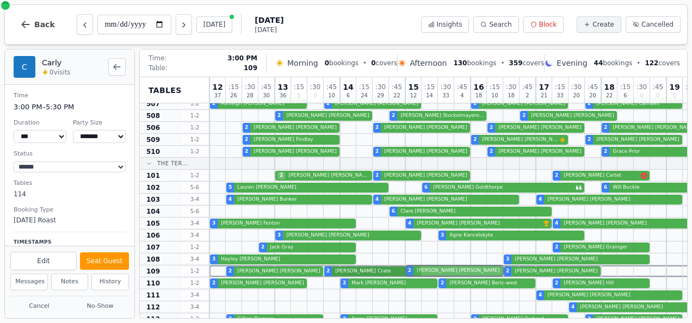
drag, startPoint x: 419, startPoint y: 245, endPoint x: 420, endPoint y: 266, distance: 21.2
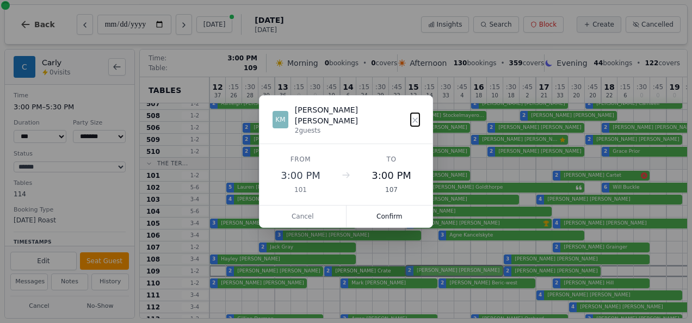
click at [420, 266] on div "12 37 : 15 26 : 30 28 : 45 30 13 36 : 15 0 : 30 0 : 45 10 14 6 : 15 24 : 30 29 …" at bounding box center [551, 13] width 685 height 840
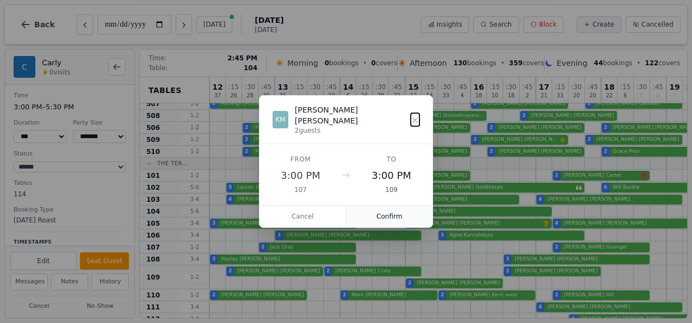
click at [395, 206] on button "Confirm" at bounding box center [389, 217] width 86 height 22
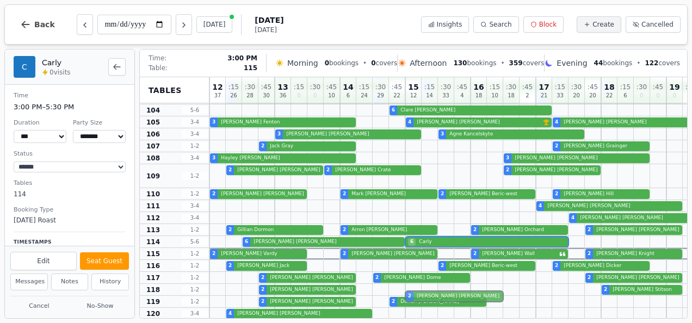
scroll to position [591, 0]
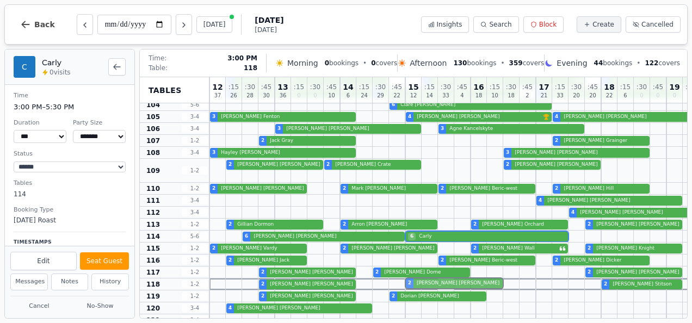
drag, startPoint x: 445, startPoint y: 228, endPoint x: 443, endPoint y: 279, distance: 51.2
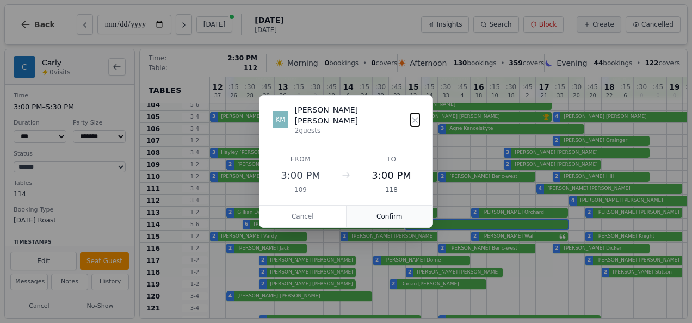
click at [386, 206] on button "Confirm" at bounding box center [389, 217] width 86 height 22
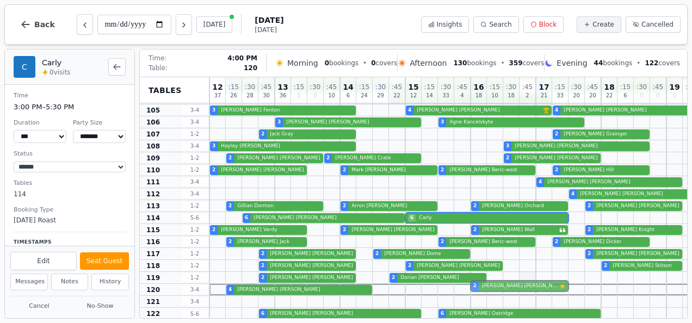
scroll to position [600, 0]
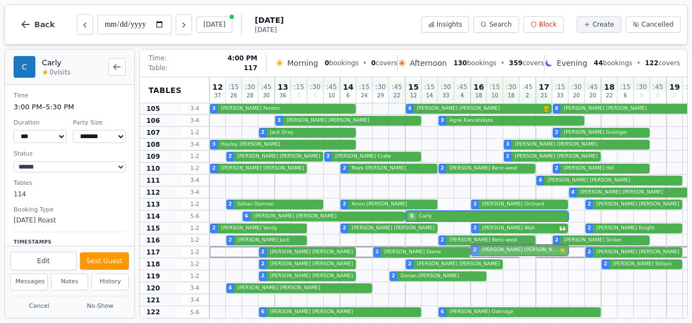
drag, startPoint x: 530, startPoint y: 155, endPoint x: 521, endPoint y: 252, distance: 97.7
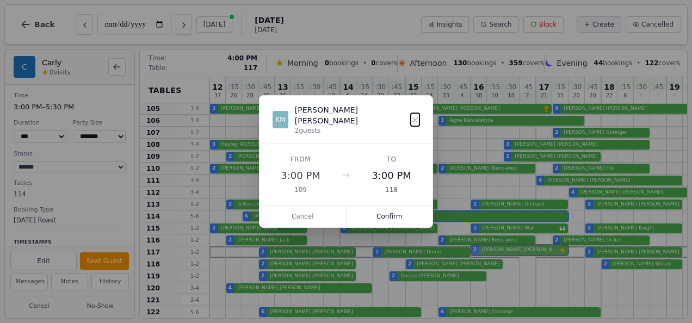
click at [404, 210] on button "Confirm" at bounding box center [389, 217] width 86 height 22
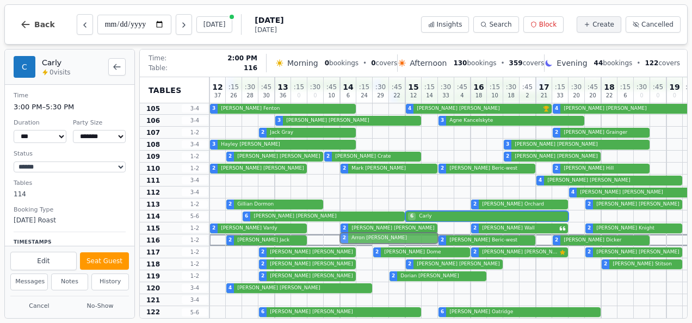
drag, startPoint x: 377, startPoint y: 200, endPoint x: 375, endPoint y: 238, distance: 38.1
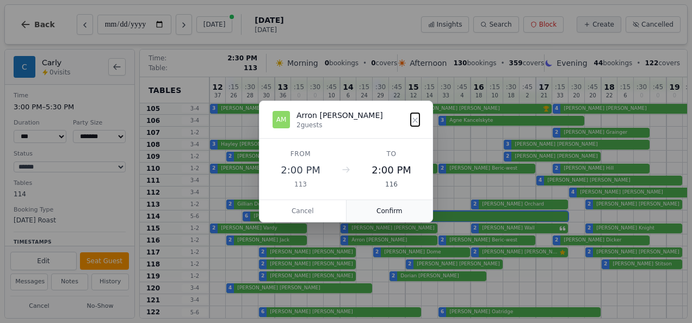
click at [387, 203] on button "Confirm" at bounding box center [389, 211] width 86 height 22
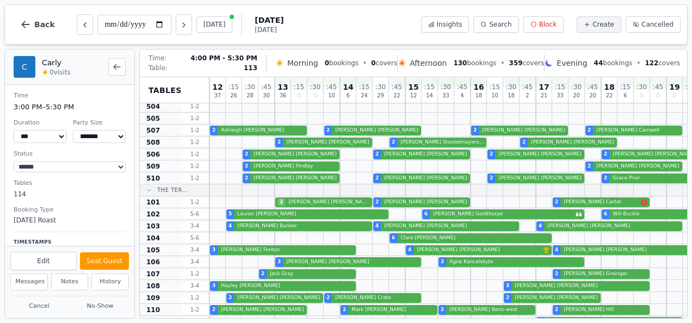
scroll to position [457, 0]
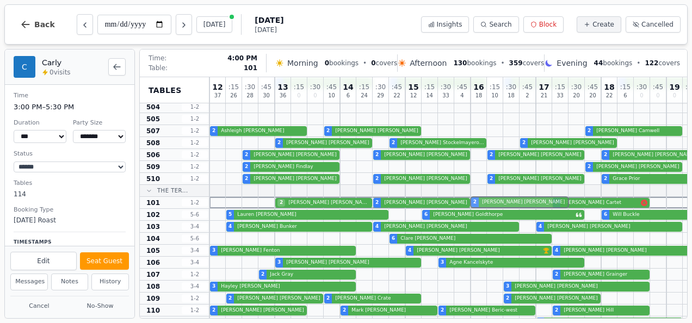
drag, startPoint x: 509, startPoint y: 129, endPoint x: 509, endPoint y: 208, distance: 78.3
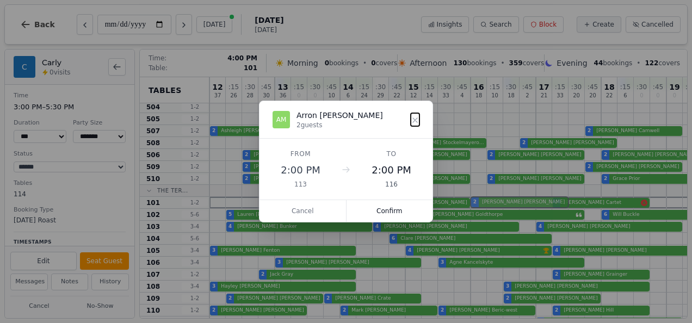
click at [509, 208] on div "12 37 : 15 26 : 30 28 : 45 30 13 36 : 15 0 : 30 0 : 45 10 14 6 : 15 24 : 30 29 …" at bounding box center [551, 40] width 685 height 840
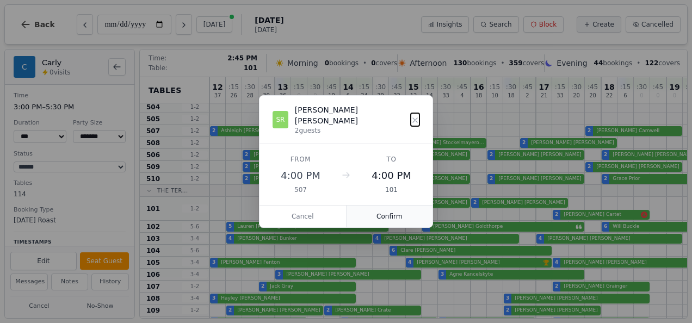
click at [400, 207] on button "Confirm" at bounding box center [389, 217] width 86 height 22
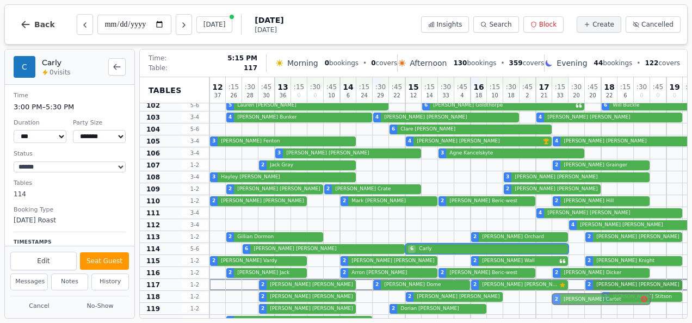
scroll to position [603, 0]
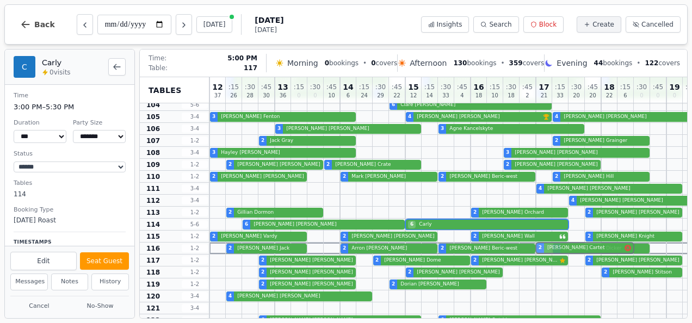
drag, startPoint x: 598, startPoint y: 212, endPoint x: 588, endPoint y: 252, distance: 41.5
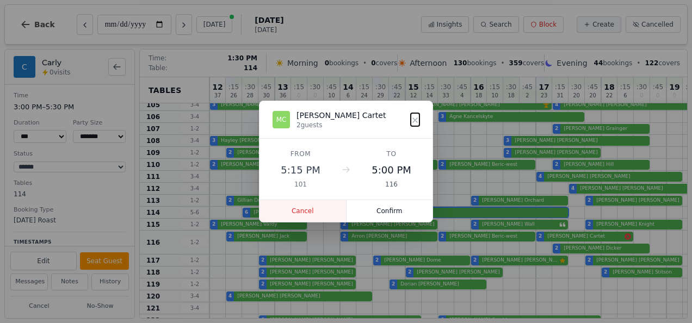
click at [315, 207] on button "Cancel" at bounding box center [302, 211] width 87 height 22
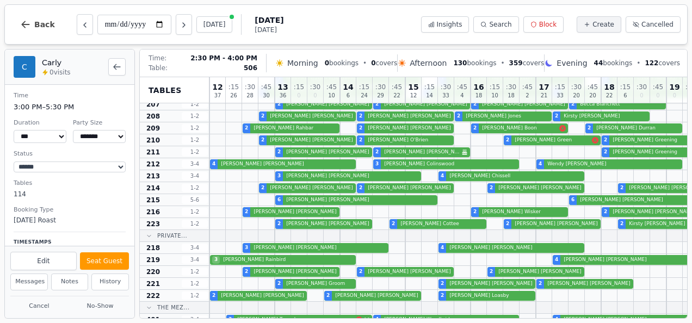
scroll to position [100, 0]
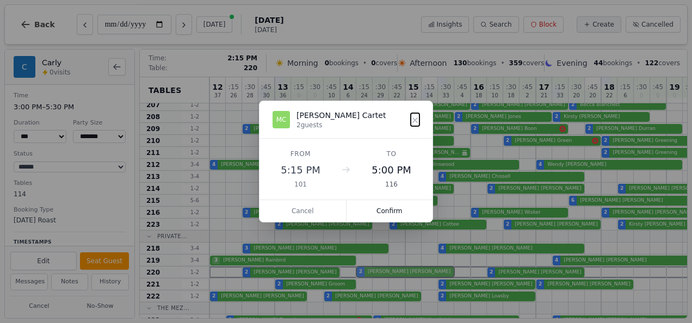
click at [369, 274] on div "2 Sam Sheehy 2 Benjamin Mears 2 Sophie Larkin" at bounding box center [551, 272] width 685 height 12
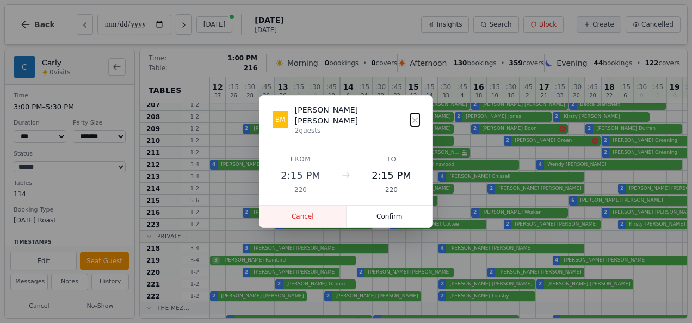
click at [290, 211] on button "Cancel" at bounding box center [302, 217] width 87 height 22
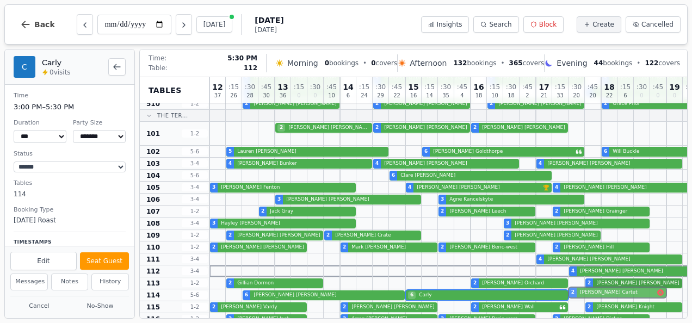
scroll to position [532, 0]
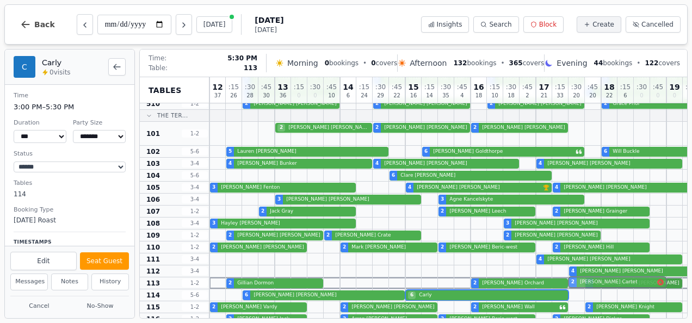
drag, startPoint x: 579, startPoint y: 216, endPoint x: 588, endPoint y: 282, distance: 66.0
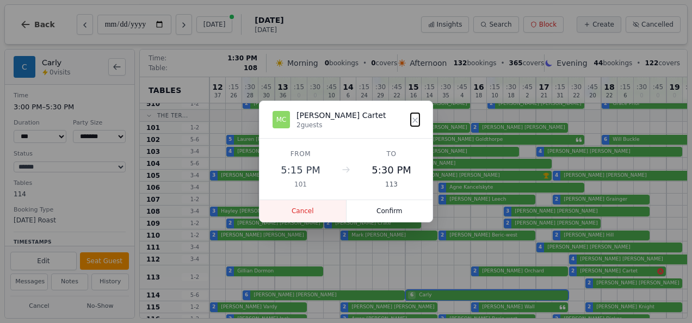
click at [307, 208] on button "Cancel" at bounding box center [302, 211] width 87 height 22
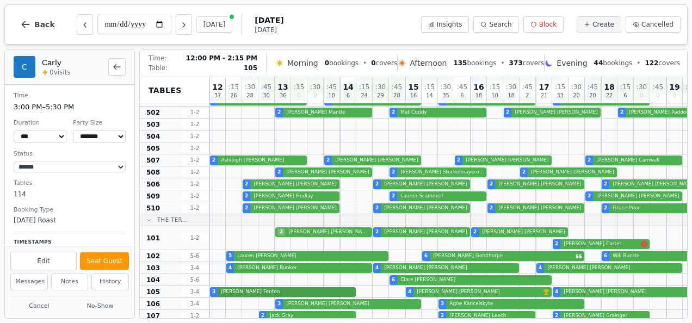
scroll to position [427, 0]
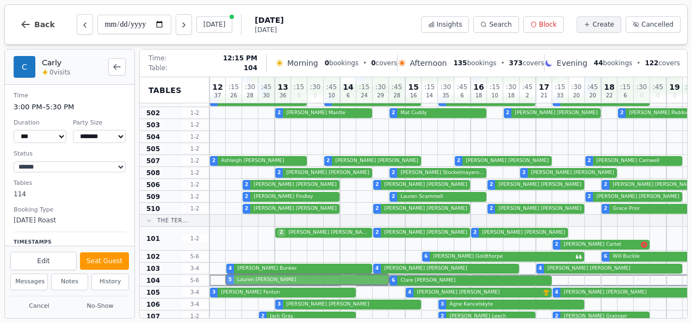
drag, startPoint x: 352, startPoint y: 256, endPoint x: 353, endPoint y: 276, distance: 20.7
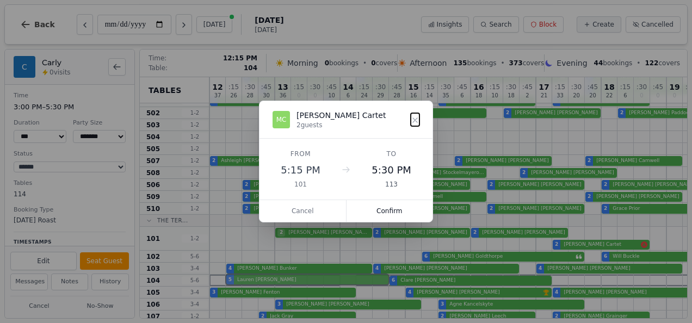
click at [353, 276] on div "12 37 : 15 26 : 30 28 : 45 30 13 36 : 15 0 : 30 0 : 45 10 14 6 : 15 24 : 30 29 …" at bounding box center [551, 76] width 685 height 852
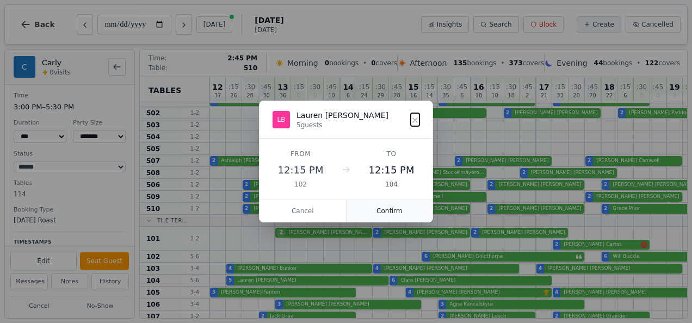
click at [390, 206] on button "Confirm" at bounding box center [389, 211] width 86 height 22
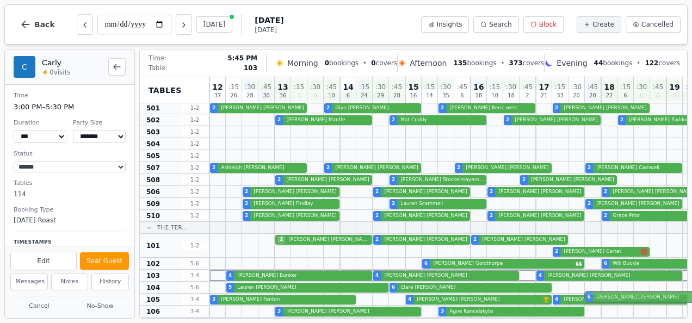
scroll to position [422, 0]
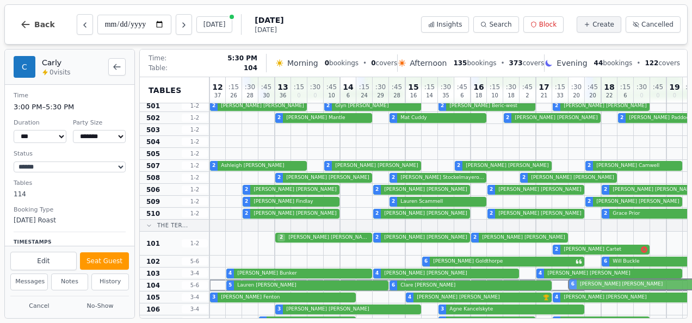
drag, startPoint x: 594, startPoint y: 140, endPoint x: 600, endPoint y: 285, distance: 144.8
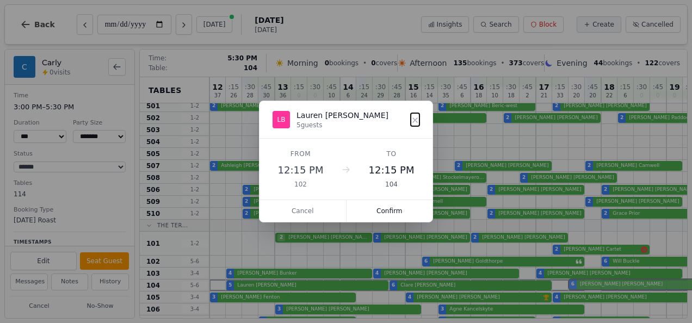
click at [600, 285] on div "12 37 : 15 26 : 30 28 : 45 30 13 36 : 15 0 : 30 0 : 45 10 14 6 : 15 24 : 30 29 …" at bounding box center [551, 81] width 685 height 852
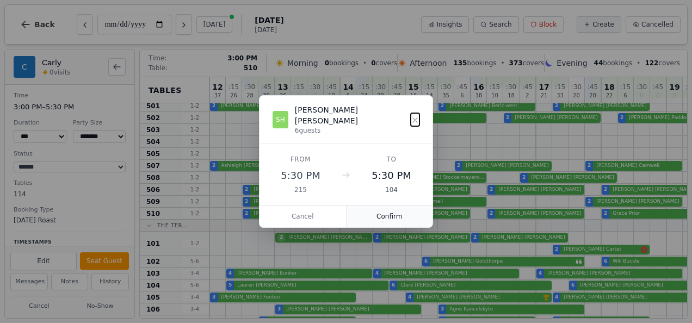
click at [411, 213] on button "Confirm" at bounding box center [389, 217] width 86 height 22
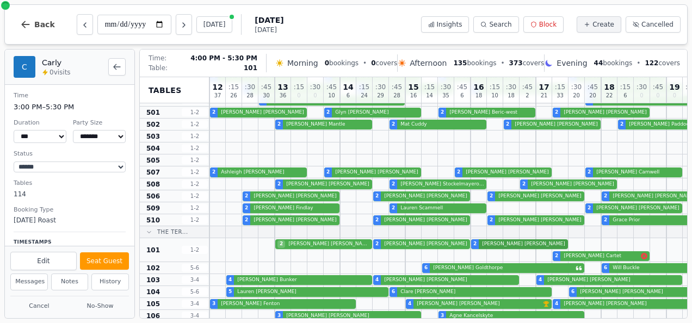
scroll to position [415, 0]
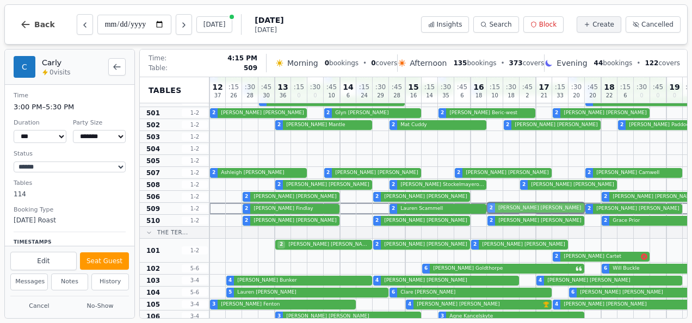
drag, startPoint x: 531, startPoint y: 198, endPoint x: 532, endPoint y: 210, distance: 12.1
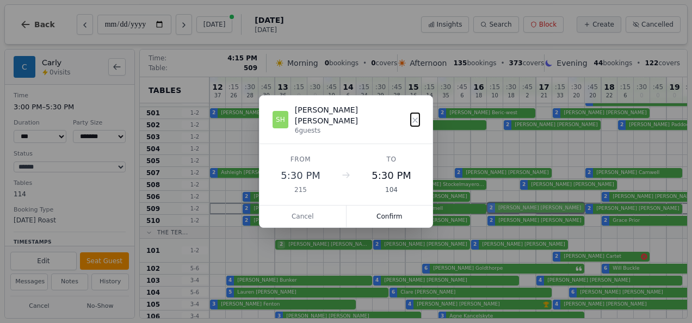
click at [532, 210] on div "12 37 : 15 26 : 30 28 : 45 30 13 36 : 15 0 : 30 0 : 45 10 14 6 : 15 24 : 30 29 …" at bounding box center [551, 88] width 685 height 852
click at [380, 211] on button "Confirm" at bounding box center [389, 217] width 86 height 22
click at [504, 175] on div "2 Ashleigh Ruddick 2 Martin Taylor 2 Gaynor Priddy 2 Elaine Camwell" at bounding box center [551, 173] width 685 height 12
click at [301, 206] on button "Cancel" at bounding box center [302, 217] width 87 height 22
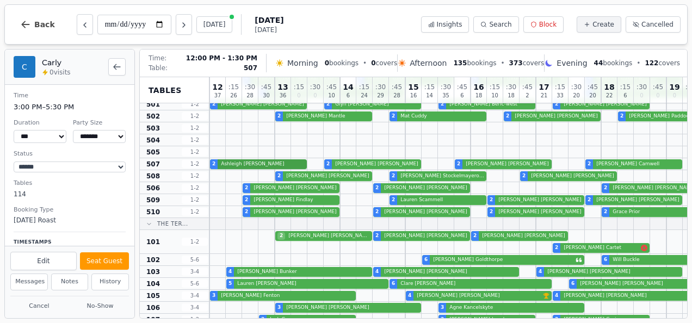
scroll to position [424, 0]
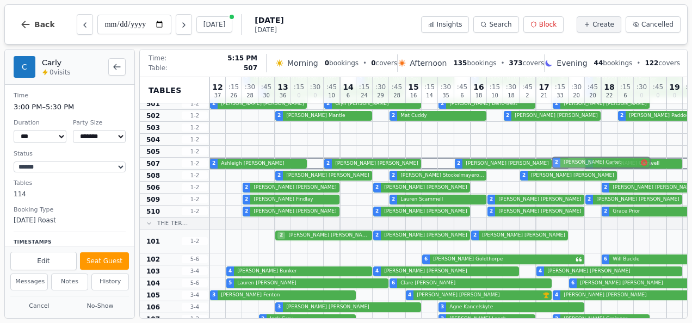
drag, startPoint x: 581, startPoint y: 247, endPoint x: 576, endPoint y: 167, distance: 80.1
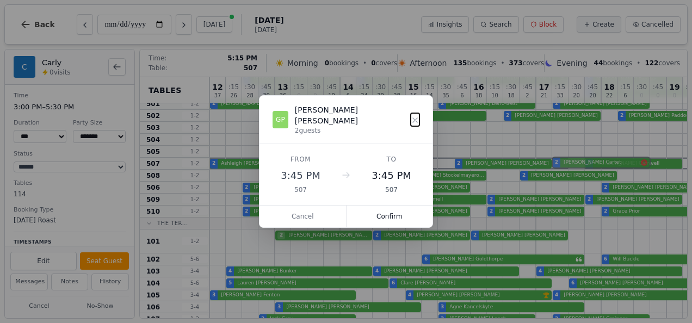
click at [576, 167] on div "12 37 : 15 26 : 30 28 : 45 30 13 36 : 15 0 : 30 0 : 45 10 14 6 : 15 24 : 30 29 …" at bounding box center [551, 79] width 685 height 852
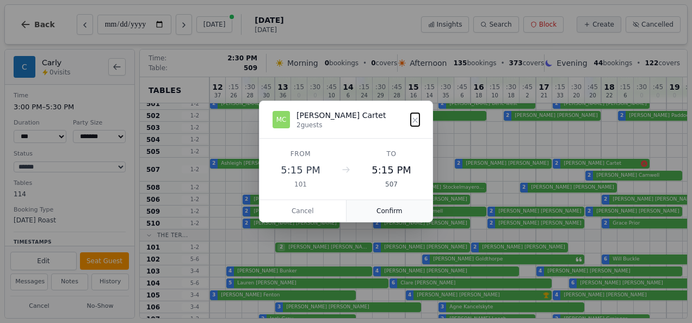
click at [382, 214] on button "Confirm" at bounding box center [389, 211] width 86 height 22
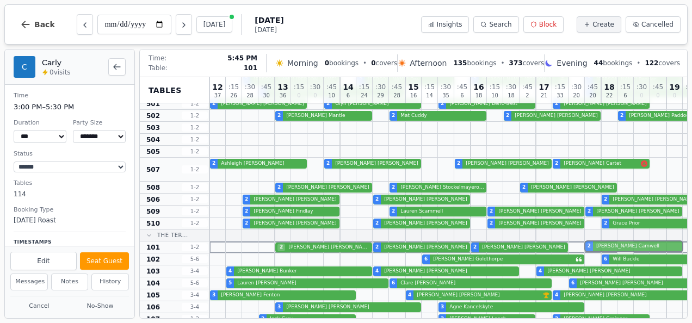
drag, startPoint x: 617, startPoint y: 170, endPoint x: 622, endPoint y: 245, distance: 75.2
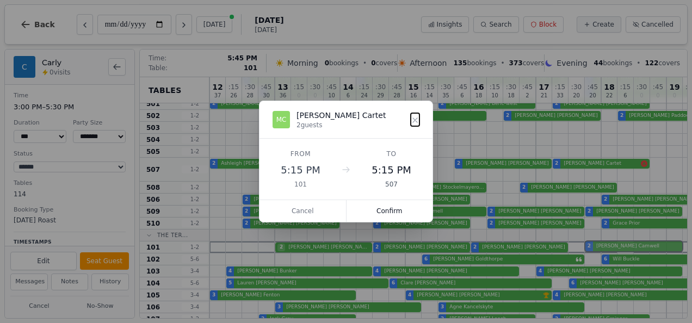
click at [622, 245] on div "12 37 : 15 26 : 30 28 : 45 30 13 36 : 15 0 : 30 0 : 45 10 14 6 : 15 24 : 30 29 …" at bounding box center [551, 79] width 685 height 852
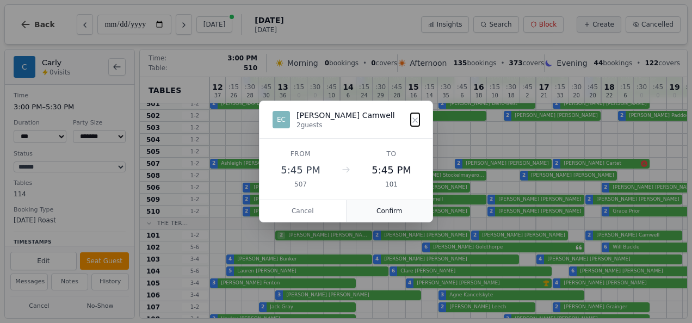
click at [412, 208] on button "Confirm" at bounding box center [389, 211] width 86 height 22
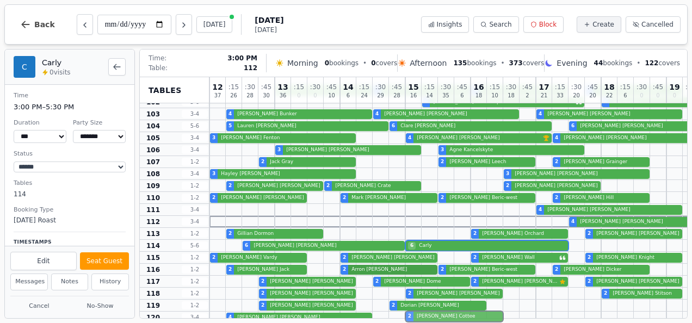
scroll to position [578, 0]
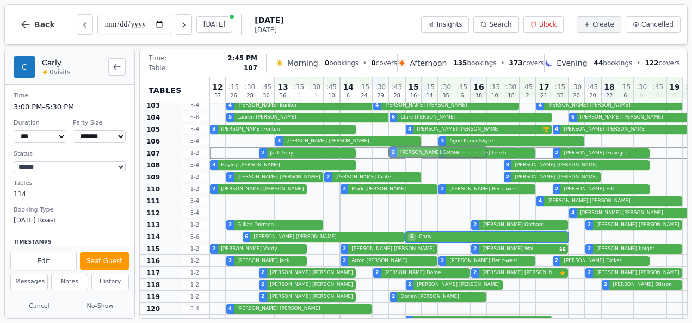
drag, startPoint x: 417, startPoint y: 164, endPoint x: 419, endPoint y: 156, distance: 8.9
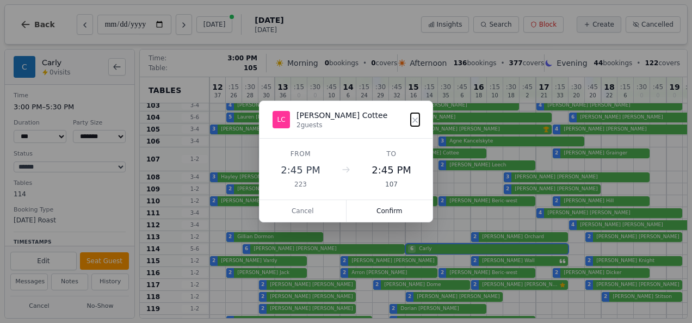
click at [414, 127] on div "LC Leanne Cottee 2 guests" at bounding box center [345, 120] width 147 height 20
click at [413, 122] on icon at bounding box center [415, 120] width 9 height 9
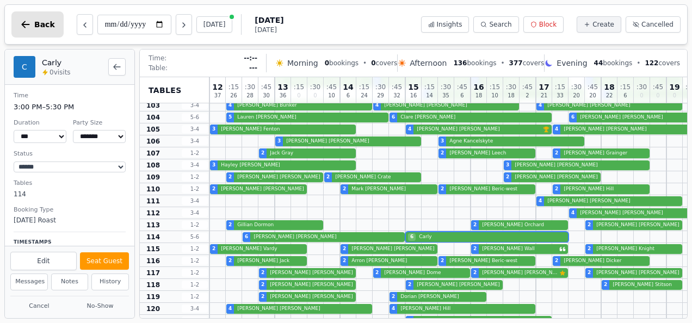
click at [22, 27] on icon "button" at bounding box center [25, 24] width 11 height 11
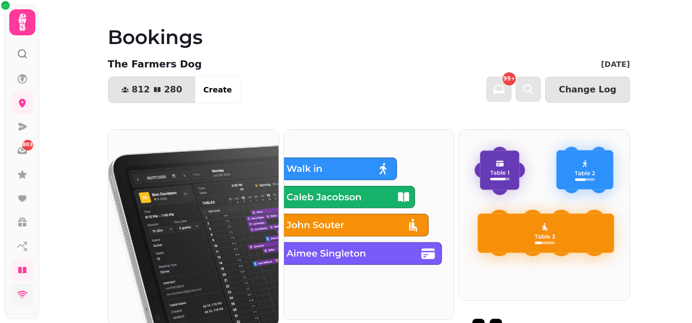
scroll to position [181, 0]
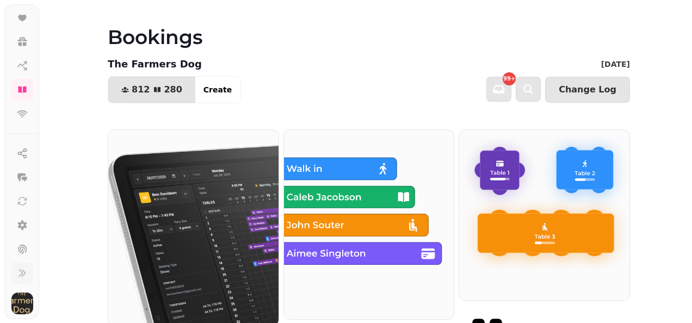
click at [24, 278] on button at bounding box center [22, 273] width 22 height 22
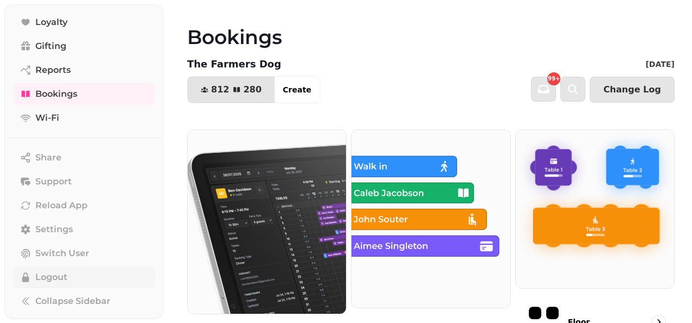
click at [58, 276] on span "Logout" at bounding box center [51, 277] width 32 height 13
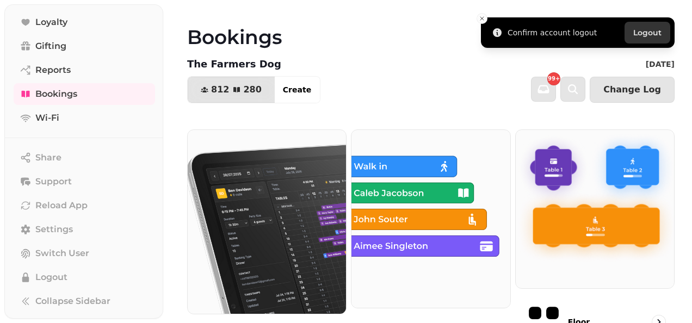
click at [636, 36] on button "Logout" at bounding box center [647, 33] width 46 height 22
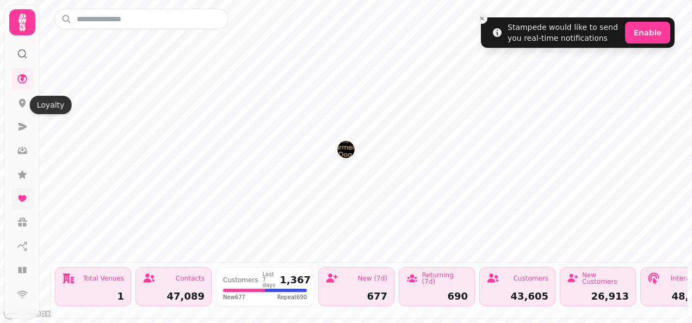
scroll to position [150, 0]
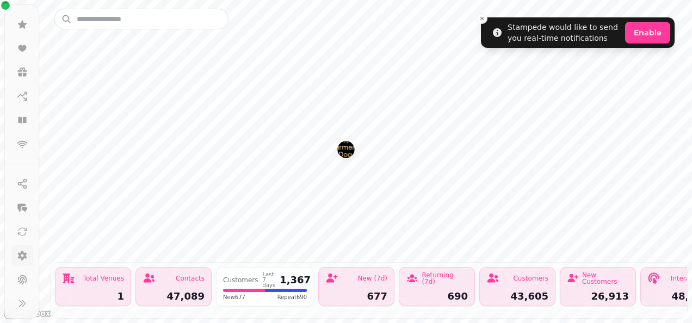
click at [22, 255] on icon at bounding box center [22, 255] width 11 height 11
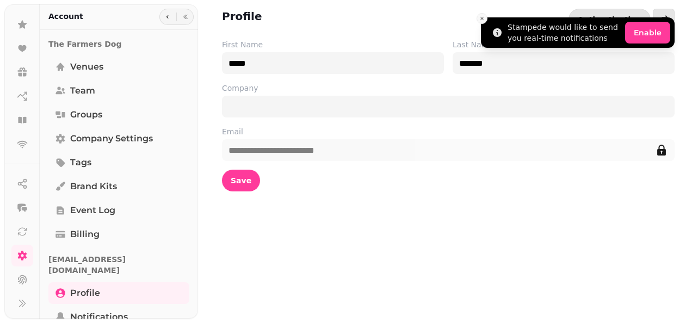
click at [483, 14] on button "Close toast" at bounding box center [481, 18] width 11 height 11
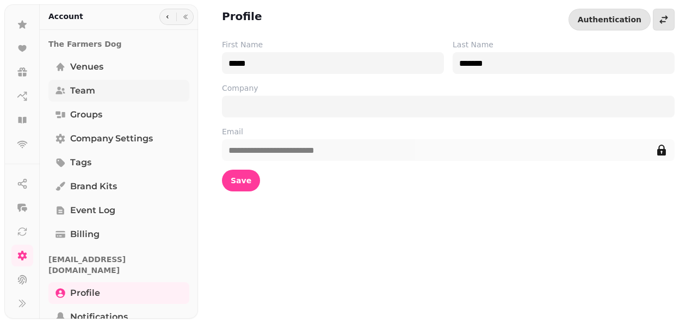
click at [95, 86] on link "Team" at bounding box center [118, 91] width 141 height 22
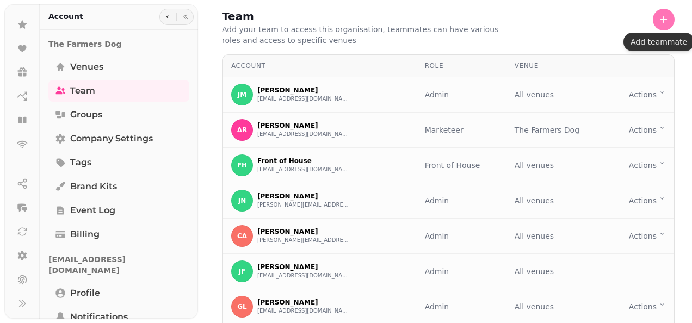
click at [658, 14] on icon "button" at bounding box center [663, 19] width 11 height 11
select select "*****"
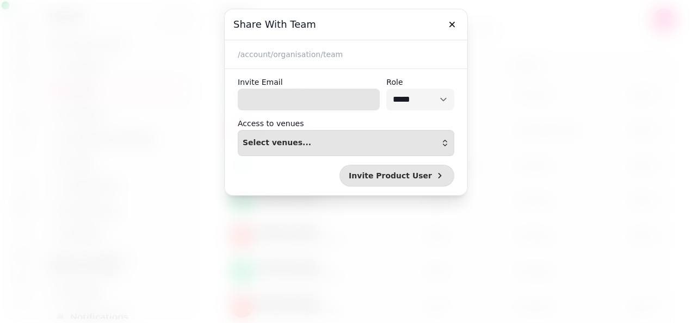
click at [344, 97] on input "Invite Email" at bounding box center [309, 100] width 142 height 22
type input "**********"
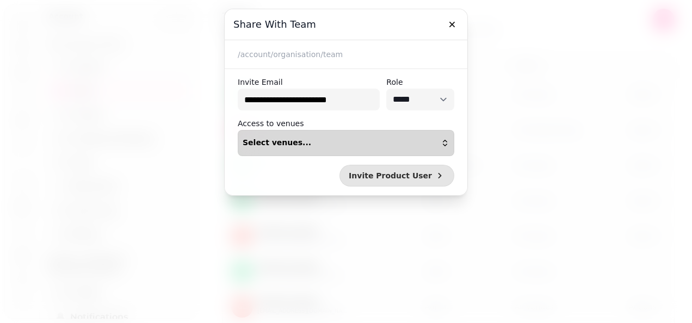
click at [280, 151] on button "Select venues..." at bounding box center [346, 143] width 216 height 26
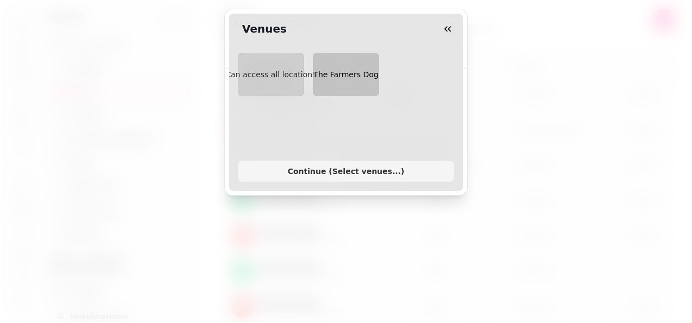
click at [346, 86] on button "The Farmers Dog" at bounding box center [346, 75] width 66 height 44
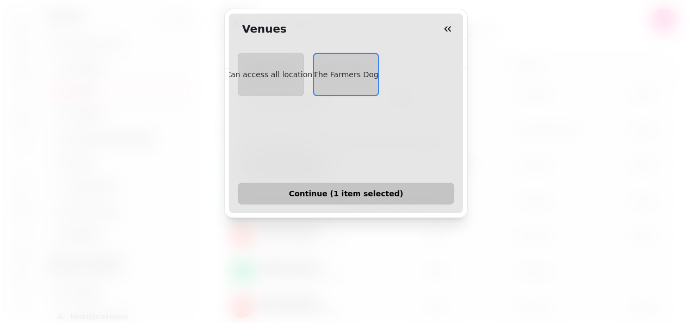
click at [318, 192] on button "Continue ( 1 item selected )" at bounding box center [346, 194] width 216 height 22
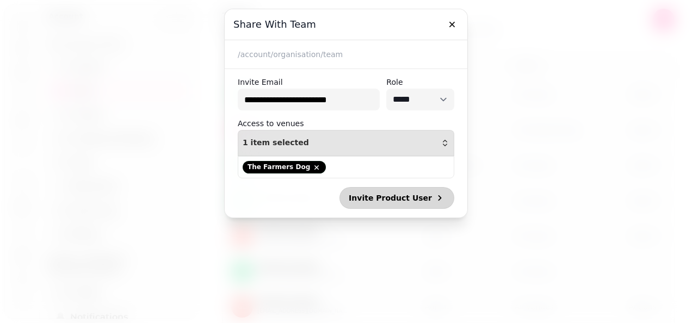
click at [395, 200] on span "Invite Product User" at bounding box center [390, 198] width 83 height 8
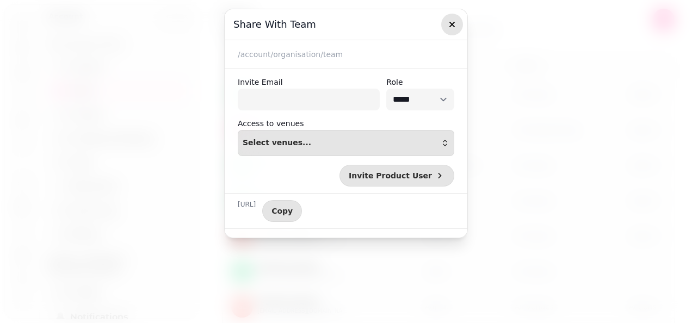
click at [451, 23] on icon "button" at bounding box center [451, 24] width 5 height 5
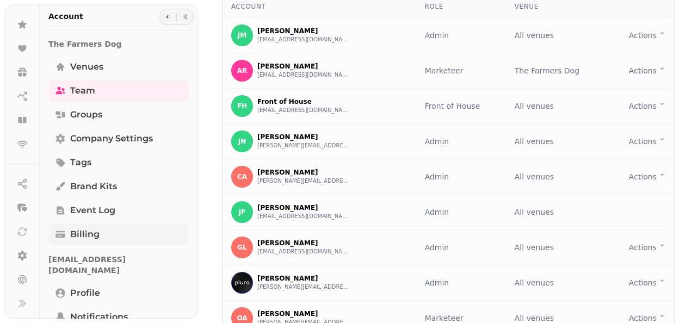
scroll to position [60, 0]
click at [98, 125] on link "Groups" at bounding box center [118, 115] width 141 height 22
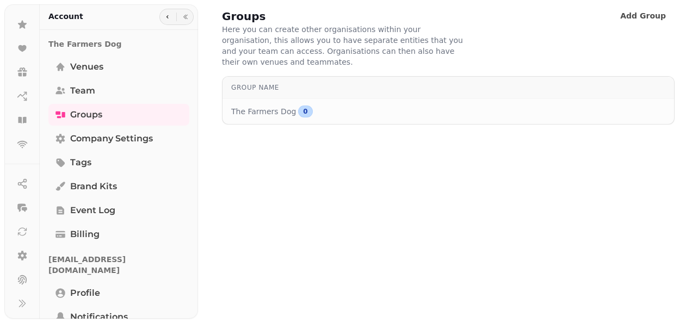
click at [80, 270] on div "gemma@thefarmersdogpub.com Profile Notifications" at bounding box center [118, 290] width 141 height 80
click at [85, 287] on span "Profile" at bounding box center [85, 293] width 30 height 13
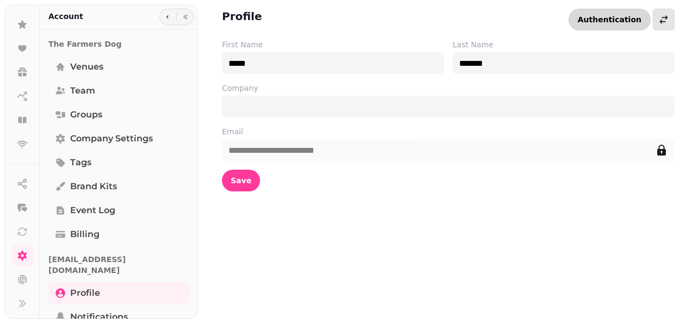
click at [599, 24] on button "Authentication" at bounding box center [609, 20] width 82 height 22
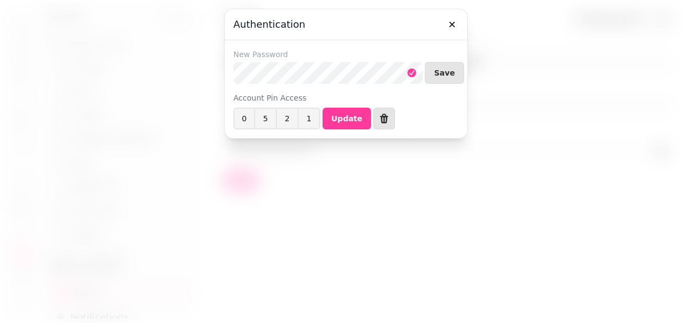
click at [408, 72] on icon at bounding box center [411, 72] width 9 height 11
click at [411, 77] on icon at bounding box center [411, 72] width 9 height 11
click at [38, 84] on div "Authentication New Password Save Account Pin Access 0 5 2 1 **** Update" at bounding box center [346, 161] width 692 height 323
click at [439, 82] on button "Save" at bounding box center [444, 73] width 39 height 22
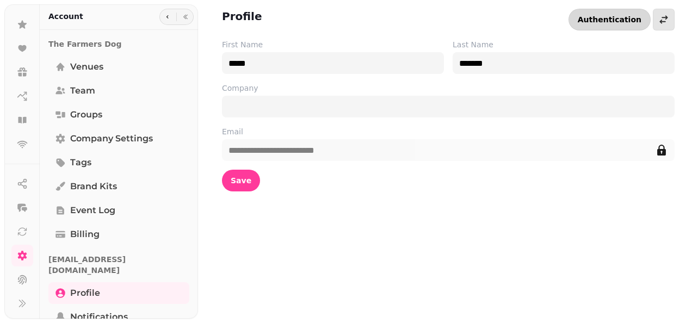
click at [615, 21] on span "Authentication" at bounding box center [610, 20] width 64 height 8
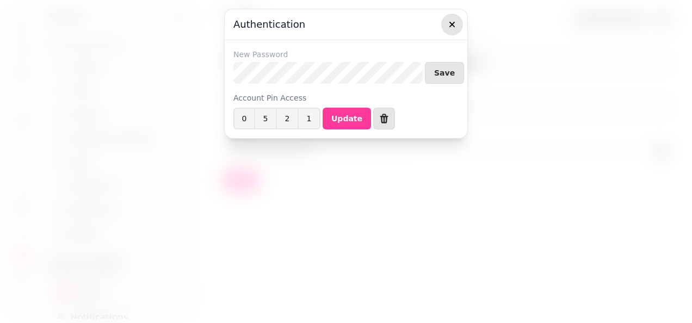
click at [455, 23] on icon "button" at bounding box center [451, 24] width 11 height 11
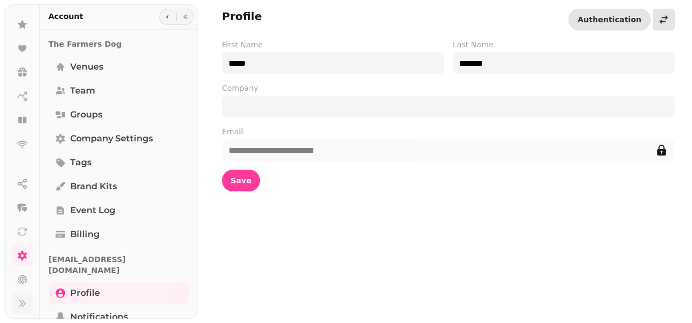
click at [20, 305] on icon at bounding box center [22, 303] width 11 height 11
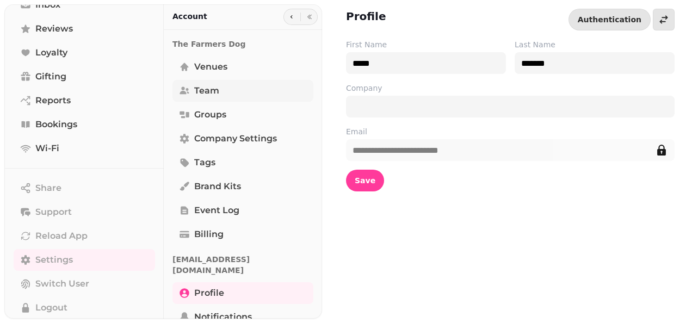
click at [220, 94] on link "Team" at bounding box center [242, 91] width 141 height 22
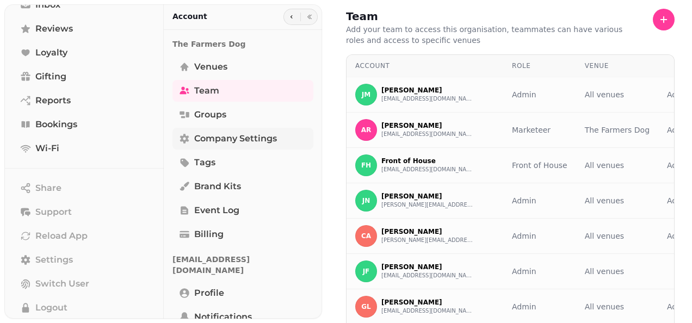
click at [216, 142] on span "Company settings" at bounding box center [235, 138] width 83 height 13
select select "**********"
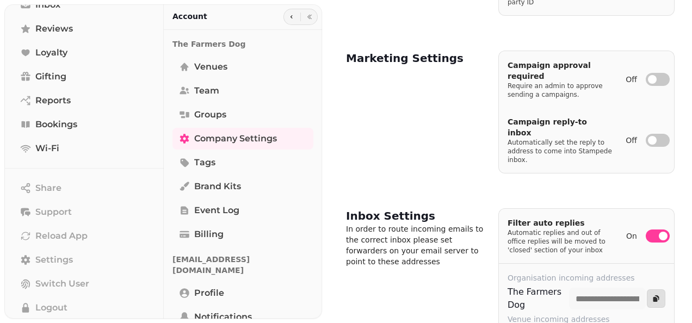
scroll to position [638, 0]
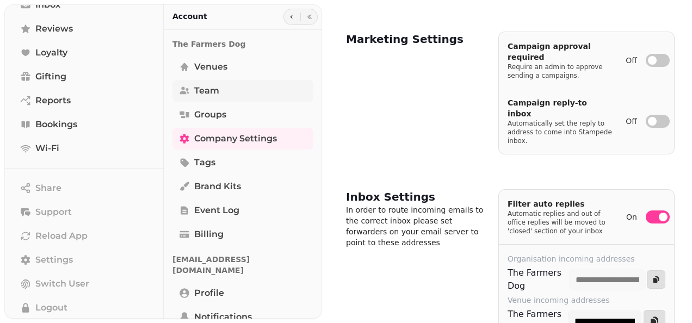
click at [203, 90] on span "Team" at bounding box center [206, 90] width 25 height 13
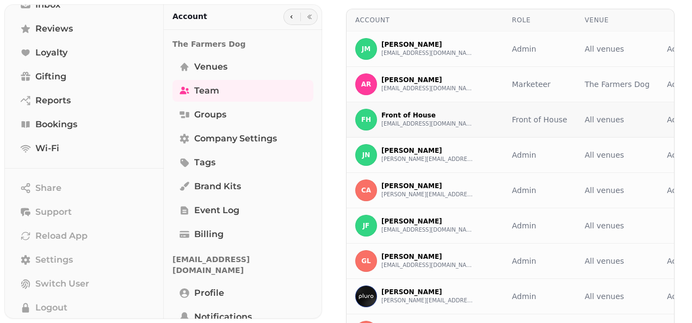
scroll to position [0, 34]
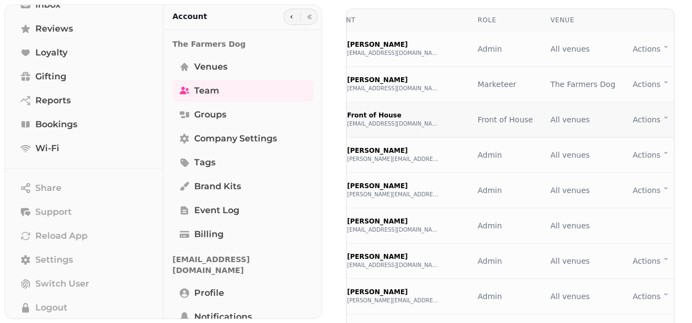
click at [646, 117] on html "Search ⌘K Home The Farmers Dog Marketing Inbox Reviews Loyalty Gifting Reports …" at bounding box center [346, 161] width 692 height 323
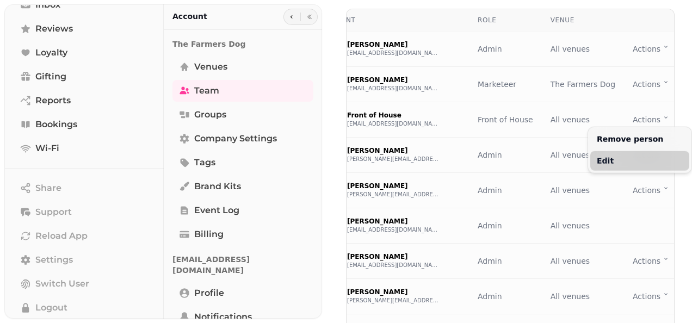
click at [615, 164] on button "Edit" at bounding box center [639, 161] width 99 height 20
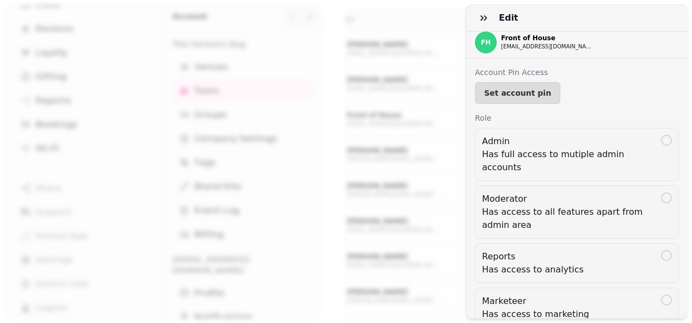
click at [615, 164] on span "Admin Has full access to mutiple admin accounts" at bounding box center [577, 154] width 204 height 53
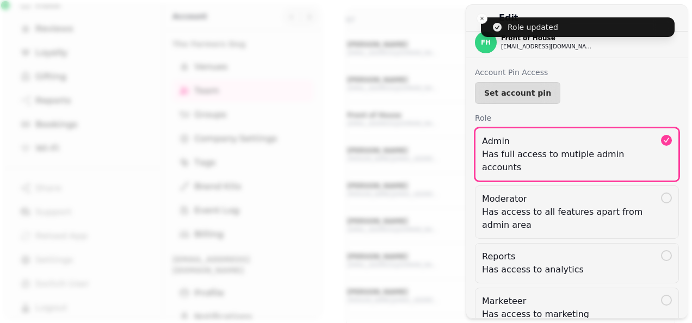
scroll to position [0, 19]
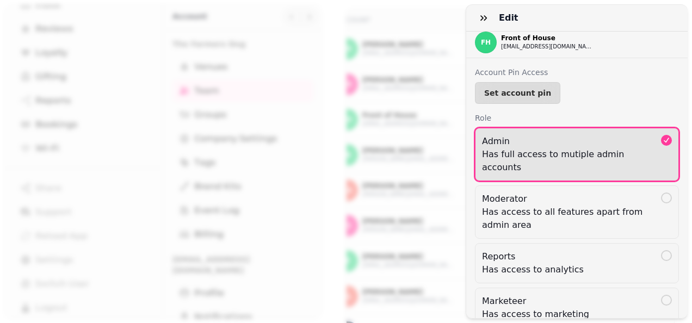
click at [662, 137] on icon at bounding box center [666, 140] width 9 height 9
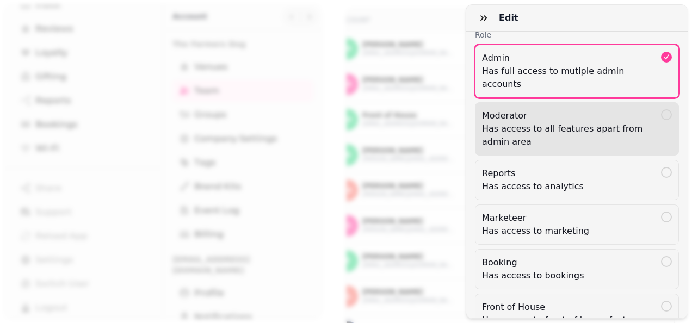
scroll to position [84, 0]
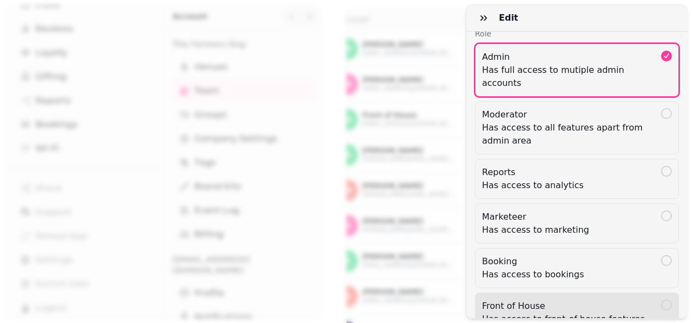
click at [661, 300] on div at bounding box center [666, 305] width 11 height 11
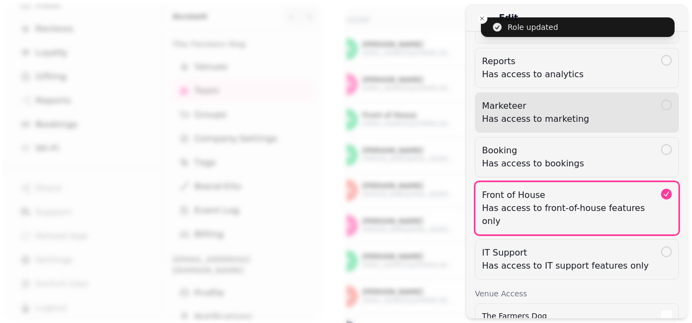
scroll to position [204, 0]
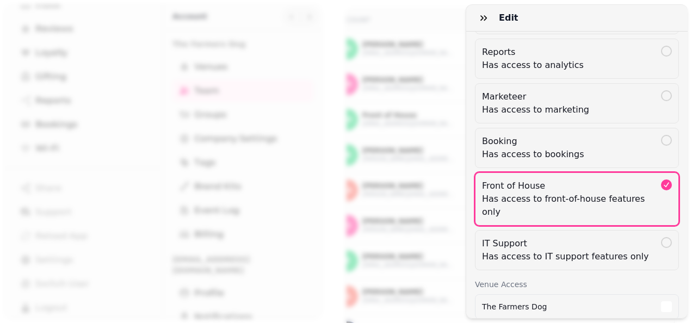
click at [481, 20] on icon "button" at bounding box center [483, 17] width 7 height 5
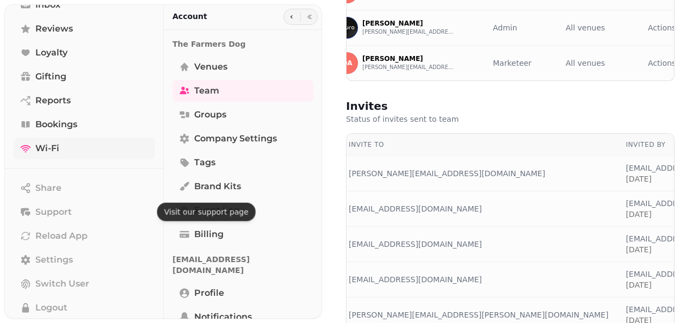
scroll to position [0, 0]
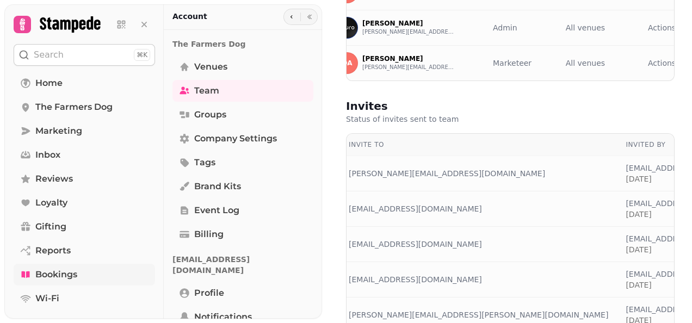
click at [58, 276] on span "Bookings" at bounding box center [56, 274] width 42 height 13
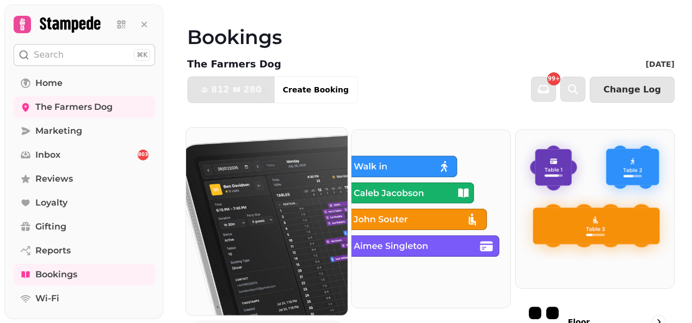
click at [265, 250] on img at bounding box center [267, 222] width 178 height 207
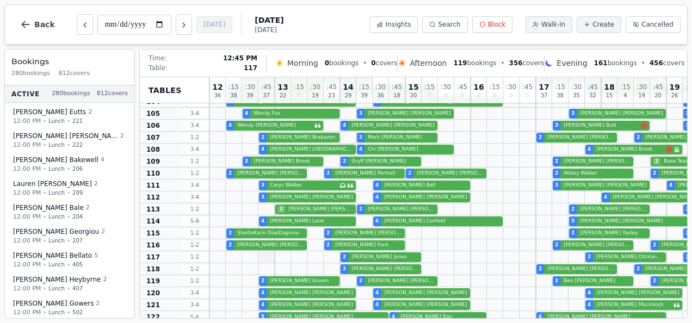
scroll to position [581, 0]
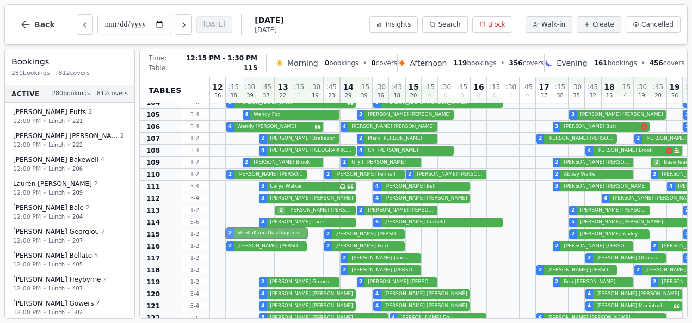
click at [270, 233] on div "2 SheillaKarin DiazDagnino 2 Robert Williams 2 Denise Yaxley 2 Emma Webb 2 Mand…" at bounding box center [576, 234] width 734 height 12
select select "****"
select select "*"
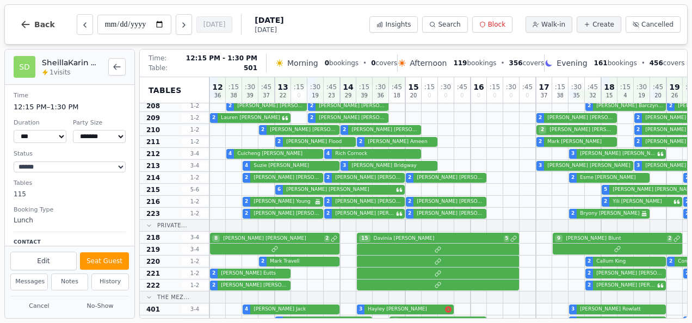
scroll to position [98, 0]
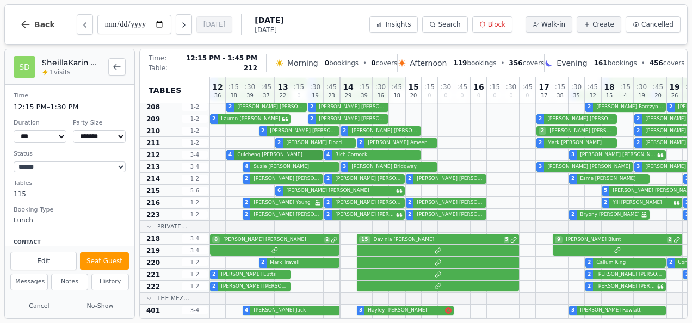
click at [256, 154] on div "4 Cuicheng Zhang 4 Rich Cornock 3 James Leitch 4 Diane Wignall 3 Frederic BIERRY" at bounding box center [576, 155] width 734 height 12
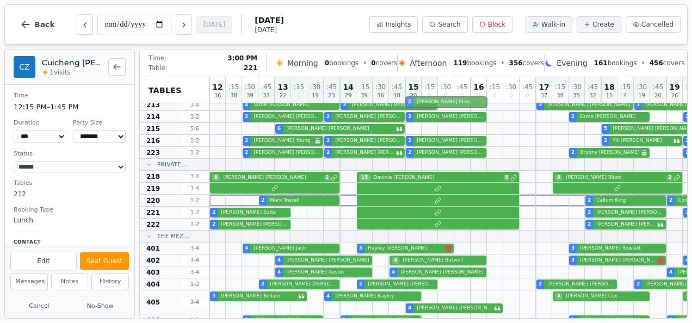
scroll to position [157, 0]
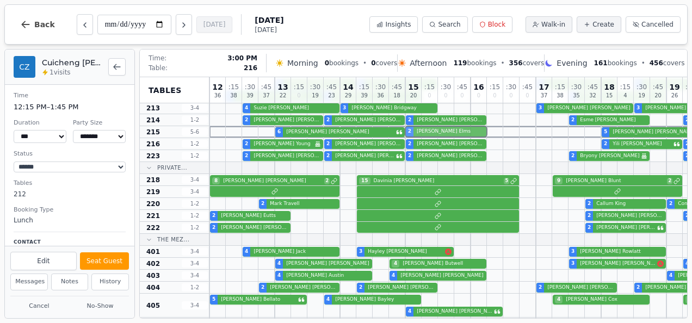
drag, startPoint x: 444, startPoint y: 226, endPoint x: 444, endPoint y: 137, distance: 88.6
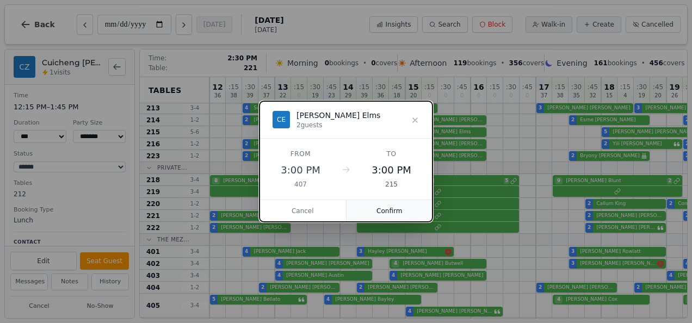
click at [379, 215] on button "Confirm" at bounding box center [389, 211] width 86 height 22
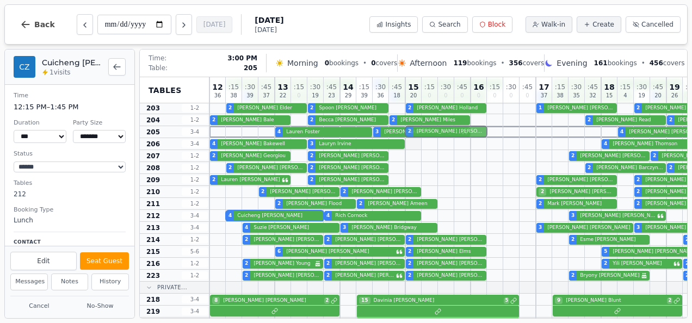
scroll to position [37, 0]
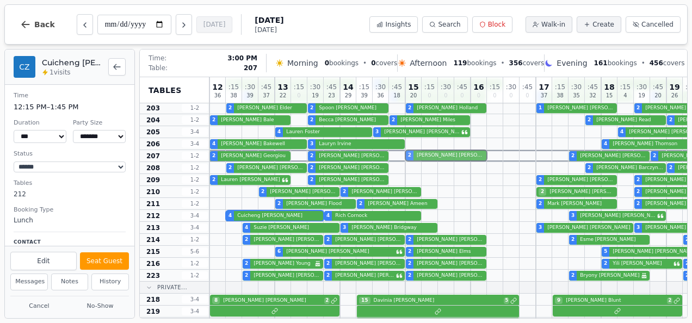
drag, startPoint x: 424, startPoint y: 251, endPoint x: 418, endPoint y: 153, distance: 97.6
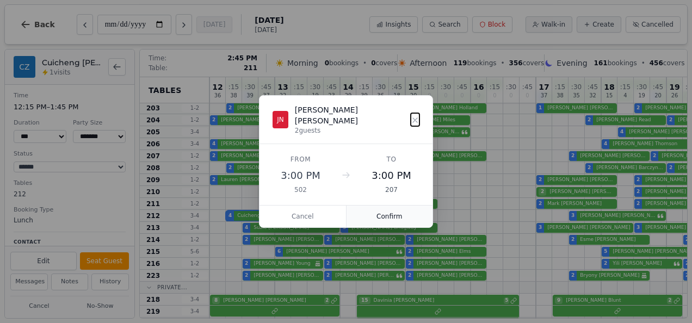
click at [389, 206] on button "Confirm" at bounding box center [389, 217] width 86 height 22
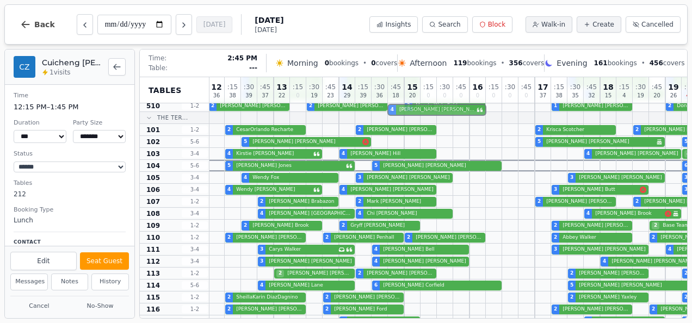
scroll to position [507, 1]
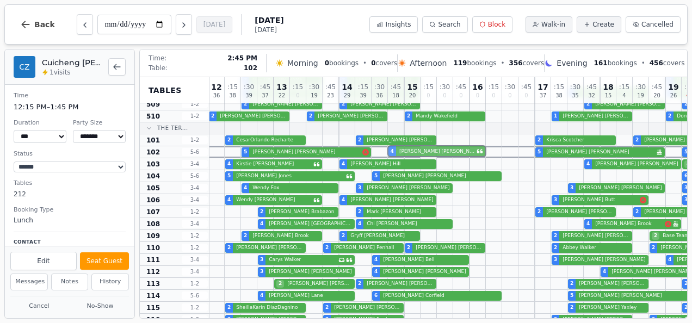
drag, startPoint x: 437, startPoint y: 212, endPoint x: 427, endPoint y: 151, distance: 62.1
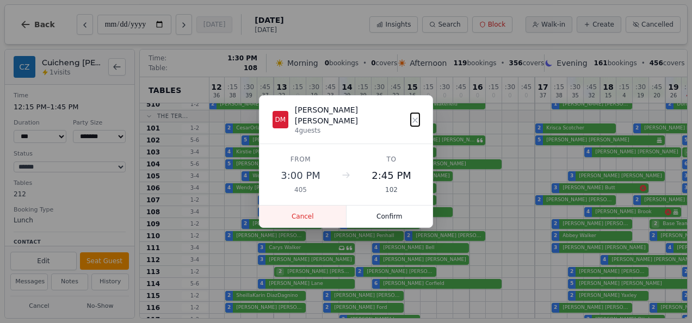
click at [309, 208] on button "Cancel" at bounding box center [302, 217] width 87 height 22
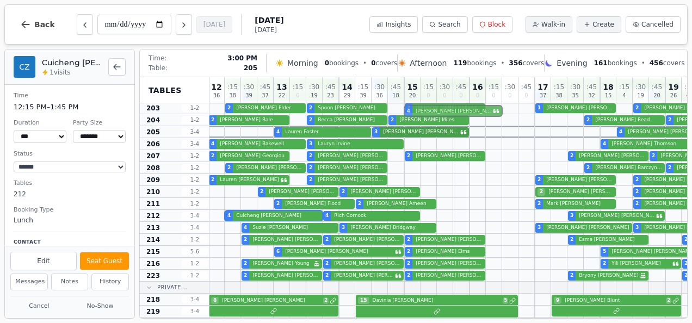
scroll to position [0, 1]
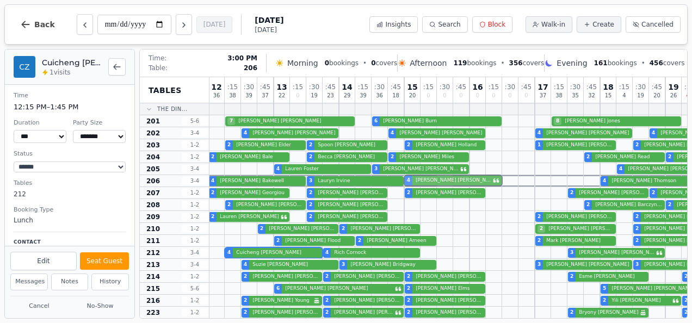
drag, startPoint x: 437, startPoint y: 208, endPoint x: 441, endPoint y: 183, distance: 25.2
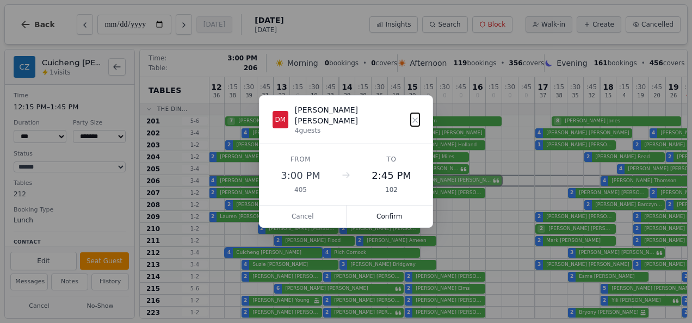
click at [382, 212] on button "Confirm" at bounding box center [389, 217] width 86 height 22
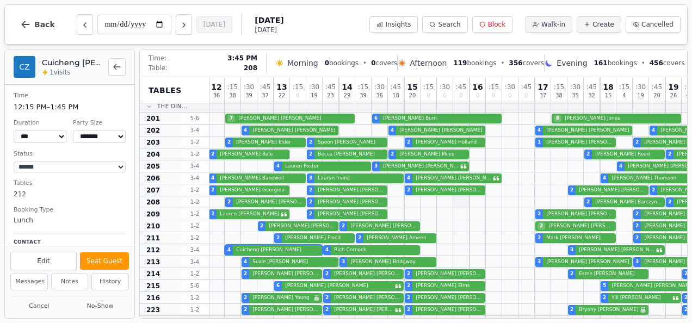
scroll to position [3, 1]
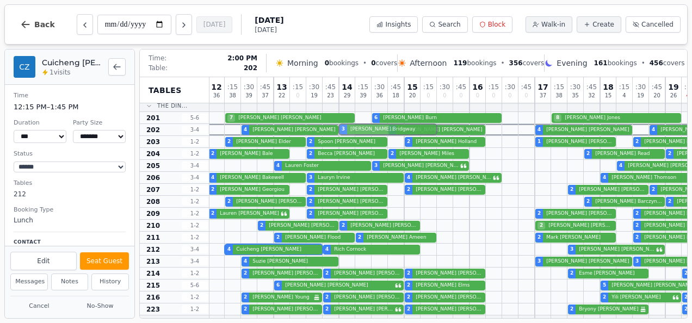
drag, startPoint x: 355, startPoint y: 262, endPoint x: 351, endPoint y: 133, distance: 128.9
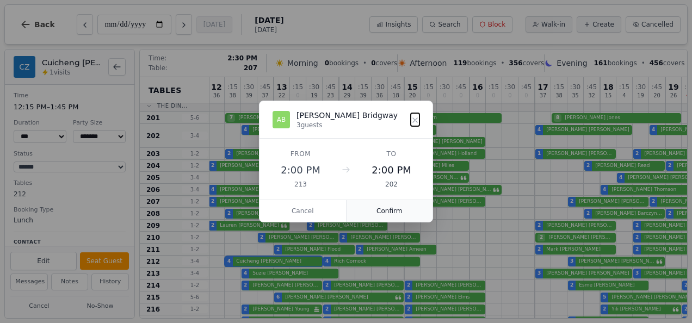
click at [374, 206] on button "Confirm" at bounding box center [389, 211] width 86 height 22
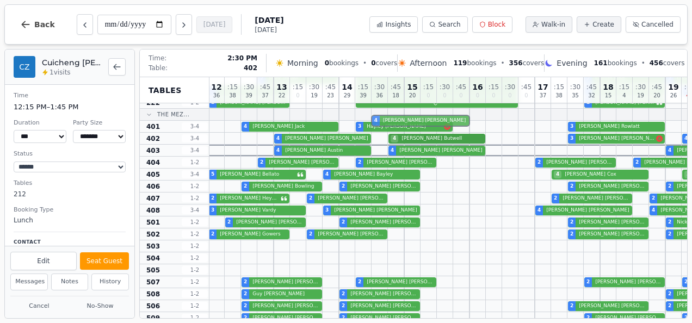
scroll to position [287, 1]
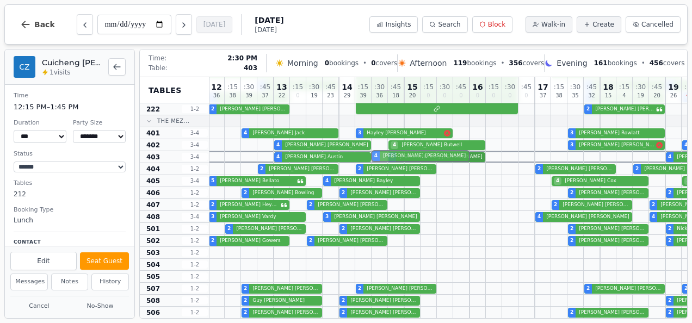
drag, startPoint x: 412, startPoint y: 143, endPoint x: 399, endPoint y: 158, distance: 20.1
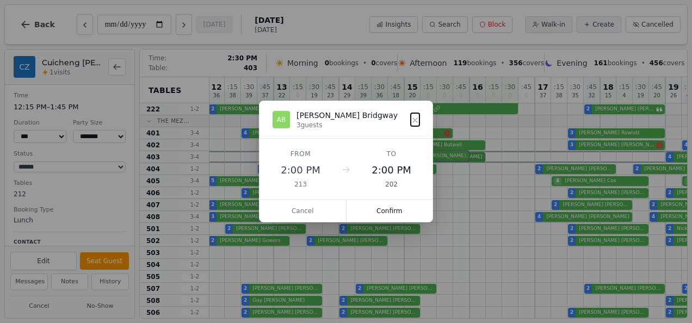
click at [399, 158] on div "12 36 : 15 38 : 30 39 : 45 37 13 22 : 15 0 : 30 19 : 45 23 14 29 : 15 39 : 30 3…" at bounding box center [575, 204] width 734 height 828
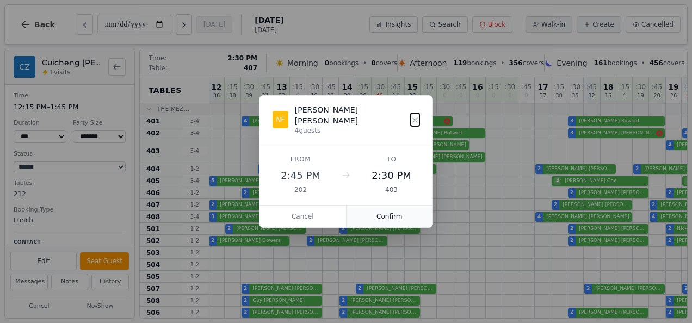
click at [377, 206] on button "Confirm" at bounding box center [389, 217] width 86 height 22
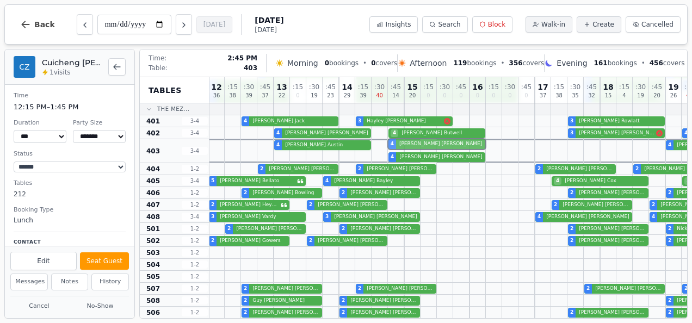
drag, startPoint x: 408, startPoint y: 145, endPoint x: 424, endPoint y: 141, distance: 16.6
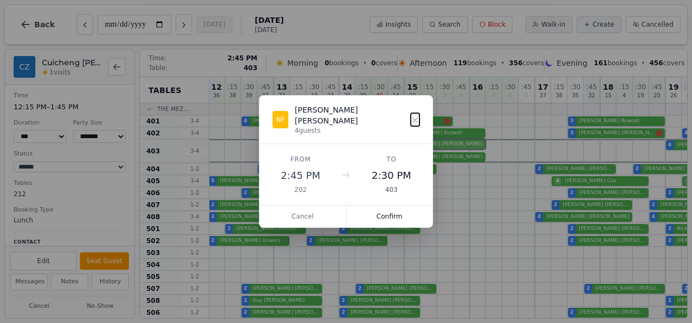
click at [424, 141] on div "4 Sophia Austin 4 Neil Frazer-Hallam 4 Geoff Dale 4 Emma Dowling 3 Andy Nita" at bounding box center [575, 151] width 734 height 24
click at [384, 207] on button "Confirm" at bounding box center [389, 217] width 86 height 22
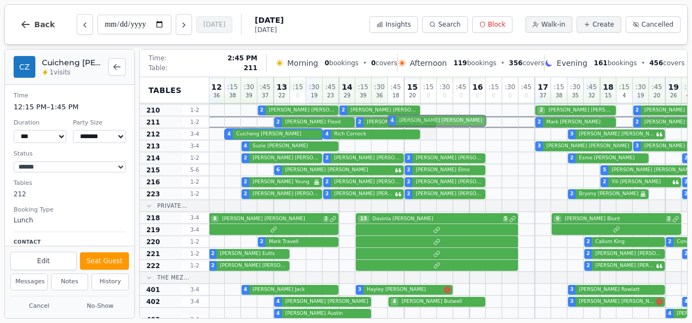
scroll to position [119, 1]
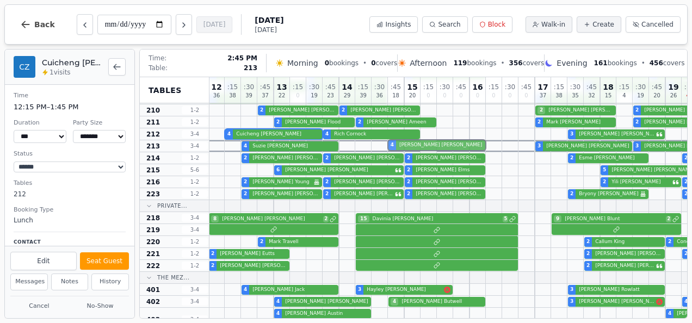
drag, startPoint x: 427, startPoint y: 157, endPoint x: 425, endPoint y: 144, distance: 13.8
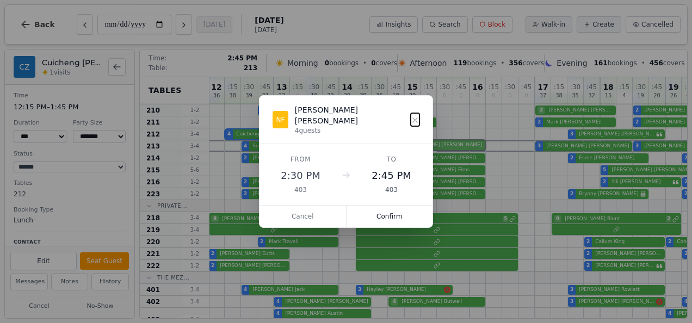
click at [390, 206] on button "Confirm" at bounding box center [389, 217] width 86 height 22
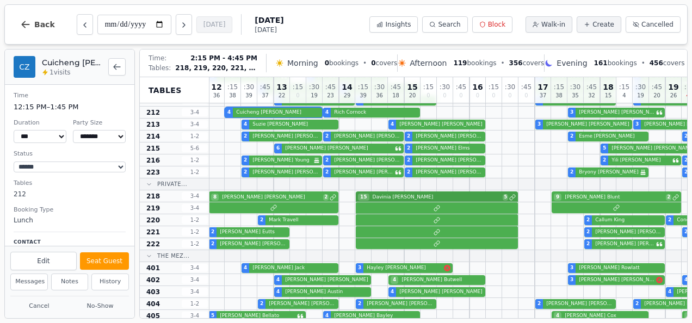
scroll to position [121, 1]
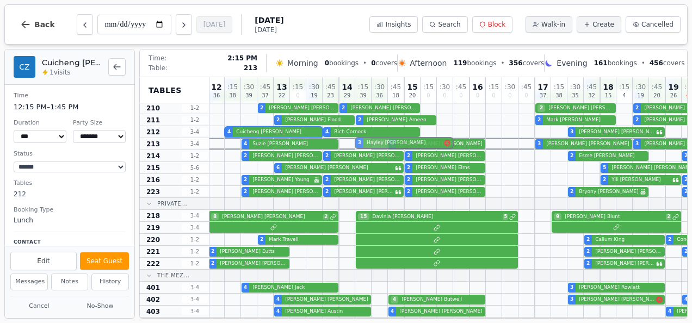
drag, startPoint x: 369, startPoint y: 285, endPoint x: 369, endPoint y: 145, distance: 140.3
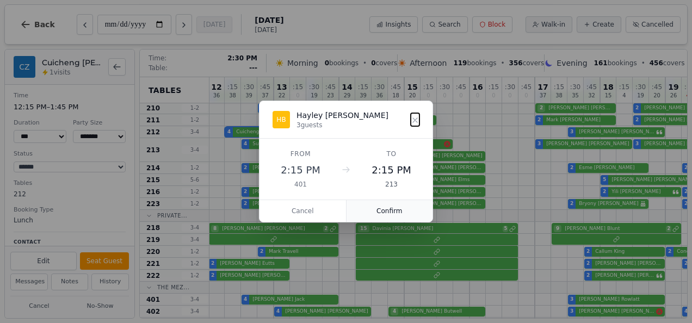
click at [373, 210] on button "Confirm" at bounding box center [389, 211] width 86 height 22
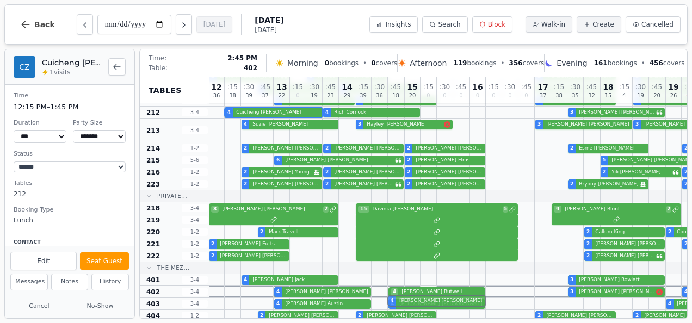
scroll to position [148, 1]
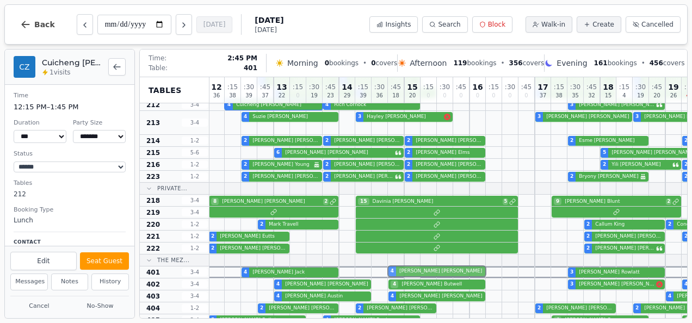
drag, startPoint x: 414, startPoint y: 156, endPoint x: 419, endPoint y: 274, distance: 118.6
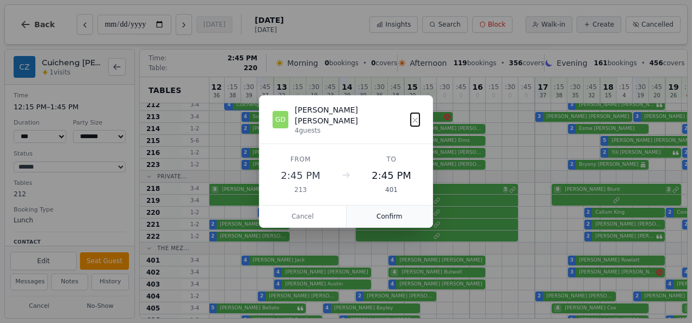
click at [395, 213] on button "Confirm" at bounding box center [389, 217] width 86 height 22
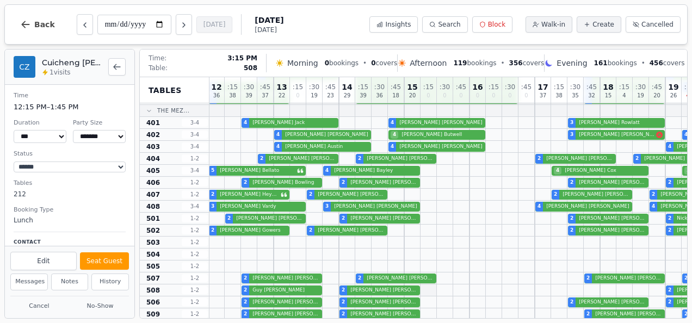
scroll to position [356, 1]
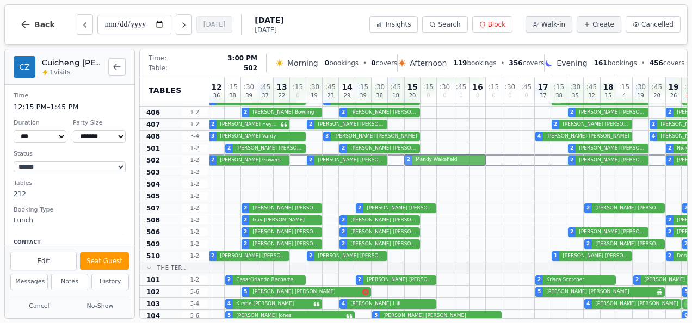
drag, startPoint x: 425, startPoint y: 255, endPoint x: 422, endPoint y: 159, distance: 95.8
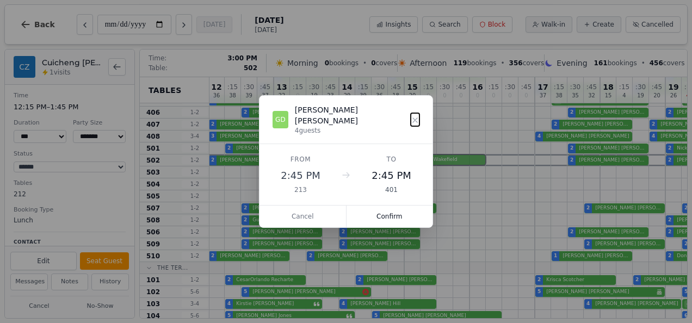
click at [422, 159] on div "12 36 : 15 38 : 30 39 : 45 37 13 22 : 15 0 : 30 19 : 45 23 14 29 : 15 39 : 30 3…" at bounding box center [575, 130] width 734 height 816
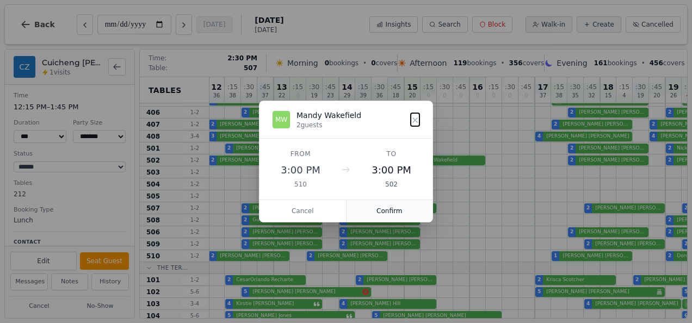
click at [381, 207] on button "Confirm" at bounding box center [389, 211] width 86 height 22
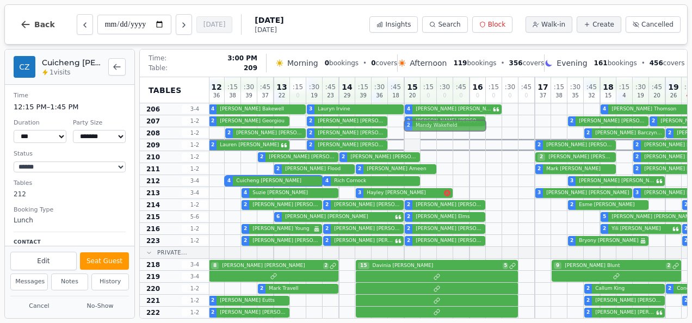
scroll to position [71, 1]
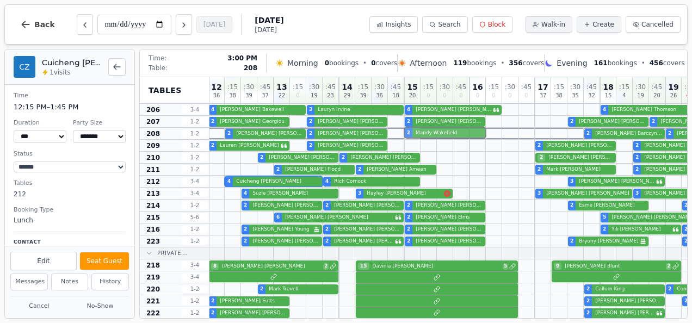
drag, startPoint x: 423, startPoint y: 259, endPoint x: 415, endPoint y: 129, distance: 130.2
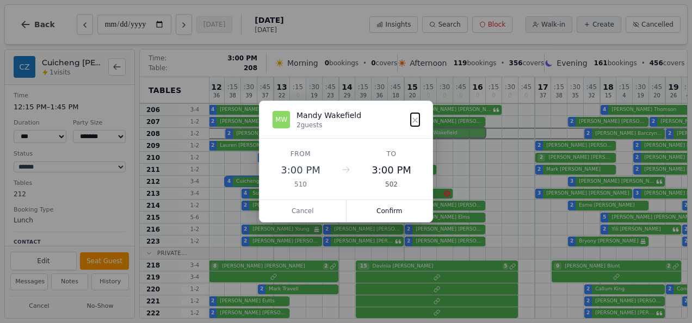
click at [376, 213] on button "Confirm" at bounding box center [389, 211] width 86 height 22
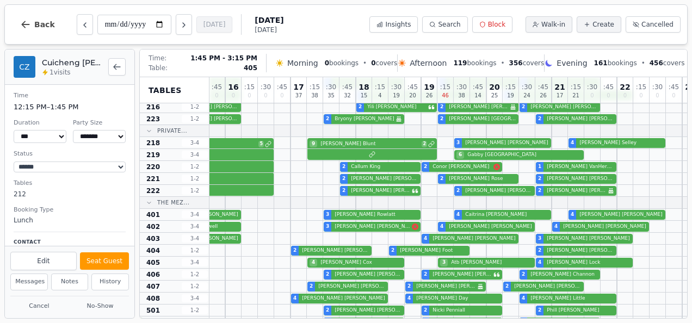
scroll to position [194, 246]
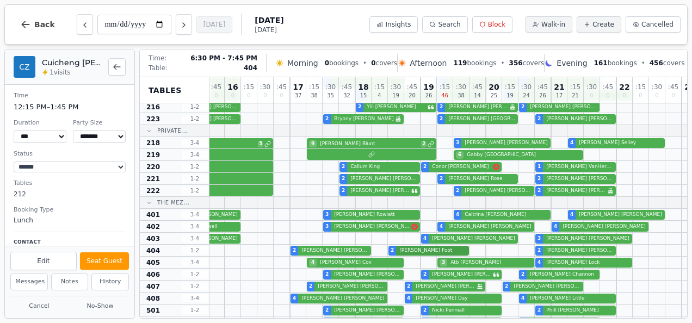
click at [444, 249] on div "2 Paula Clarke 2 Glen Pope 2 Nicholas Evetts 2 Tracey Foot 2 Alison Hitchman" at bounding box center [331, 251] width 734 height 12
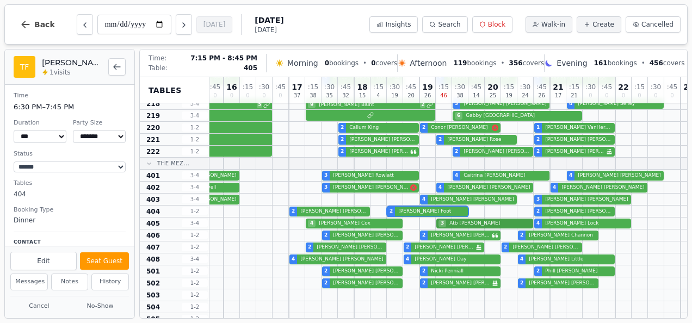
scroll to position [234, 247]
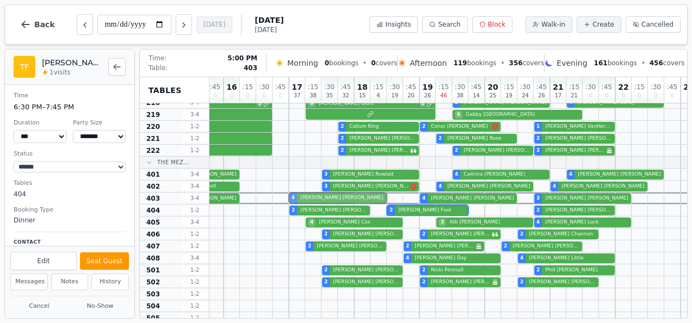
drag, startPoint x: 362, startPoint y: 259, endPoint x: 360, endPoint y: 200, distance: 58.8
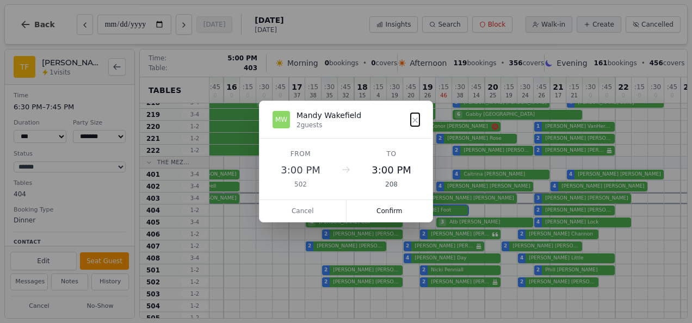
click at [360, 200] on div "12 36 : 15 38 : 30 39 : 45 37 13 22 : 15 0 : 30 19 : 45 23 14 29 : 15 39 : 30 3…" at bounding box center [329, 251] width 734 height 816
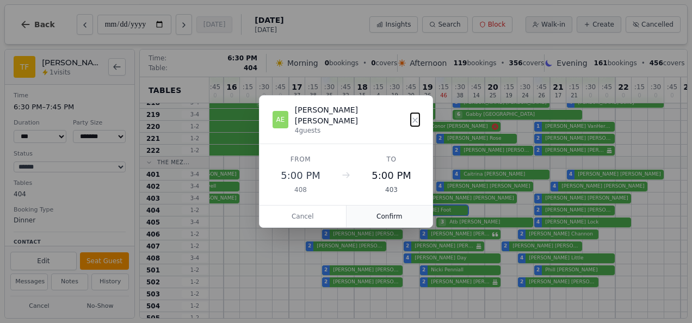
click at [396, 213] on button "Confirm" at bounding box center [389, 217] width 86 height 22
